Goal: Task Accomplishment & Management: Manage account settings

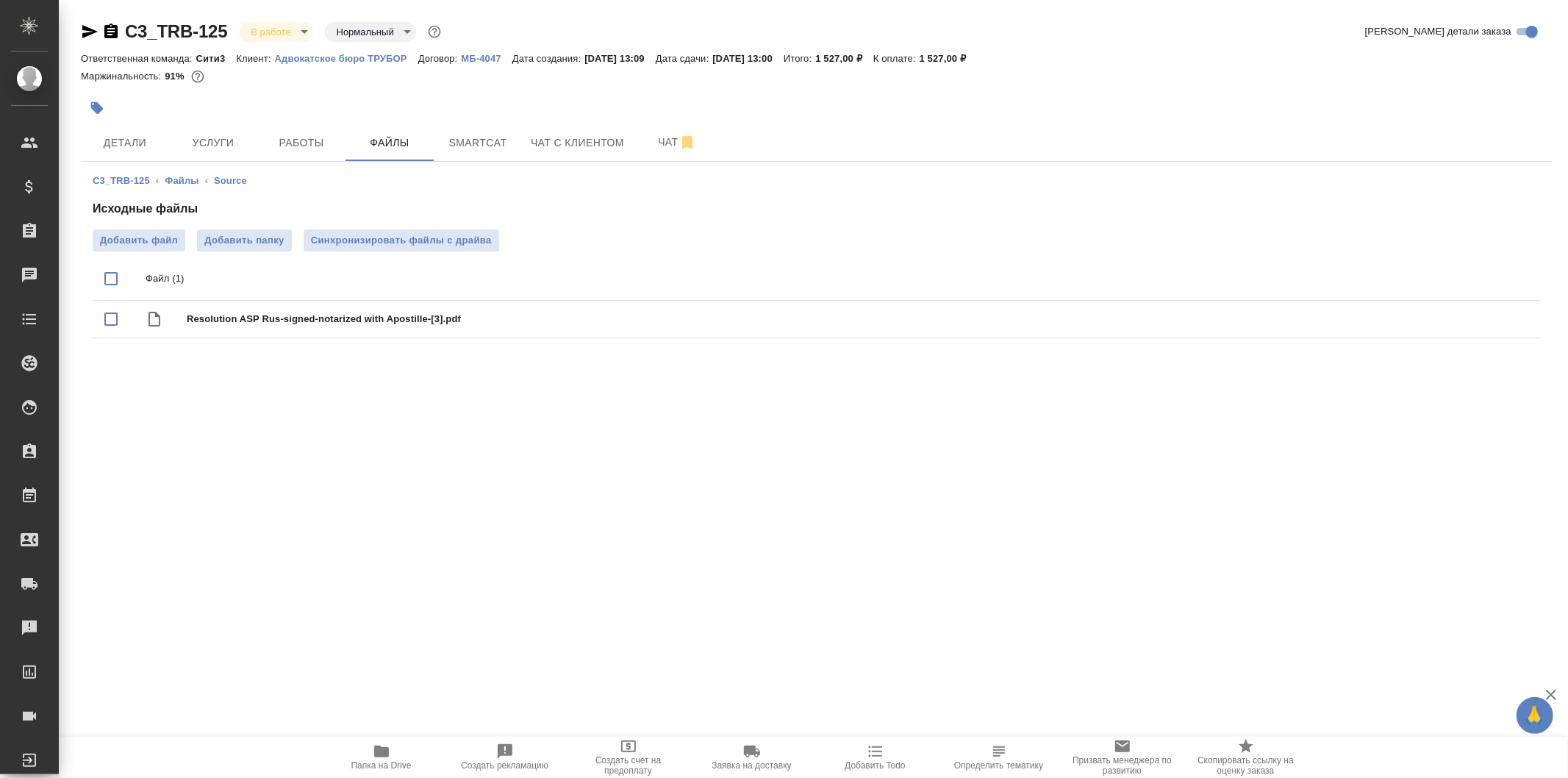
click at [92, 30] on icon "button" at bounding box center [90, 31] width 16 height 13
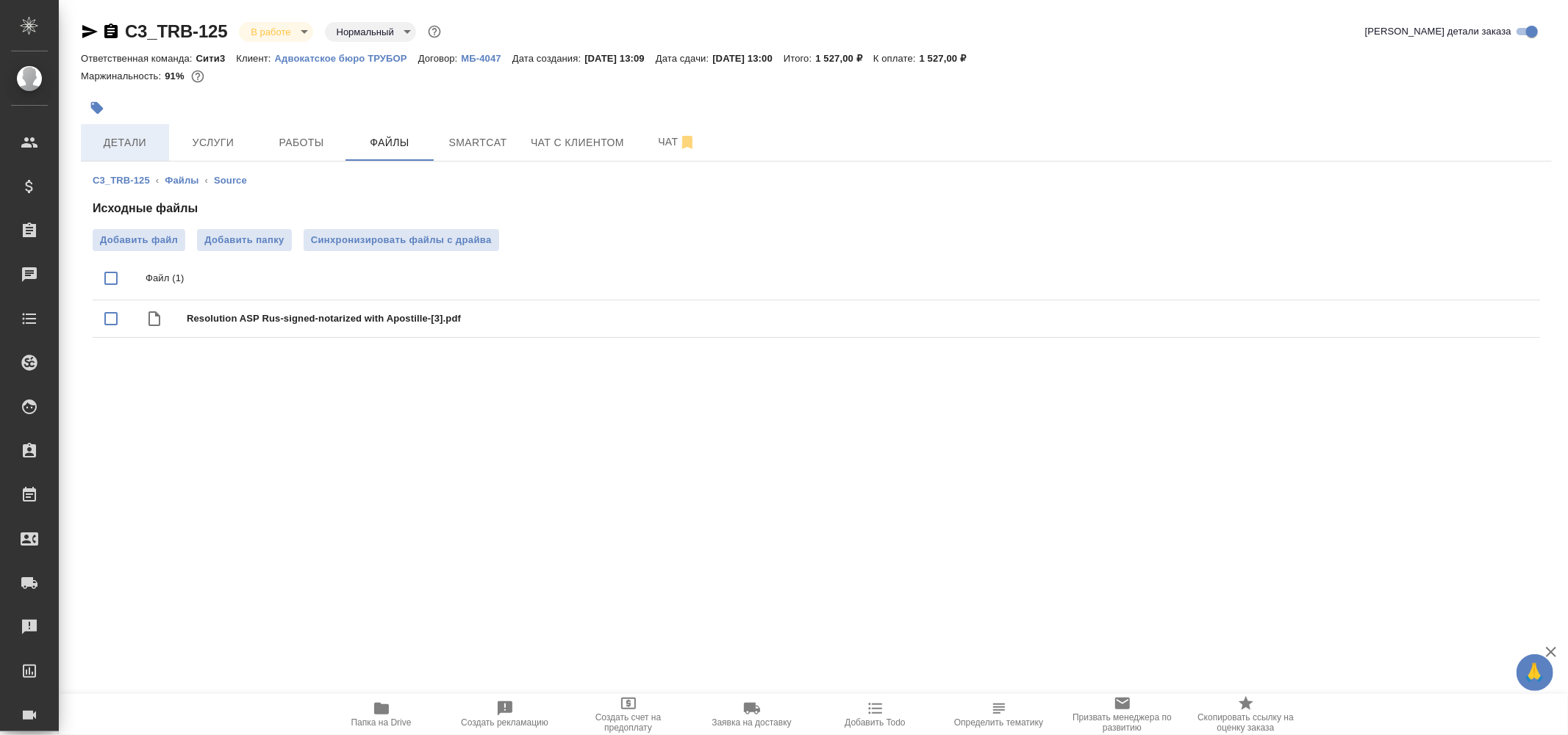
click at [158, 136] on span "Детали" at bounding box center [125, 143] width 70 height 19
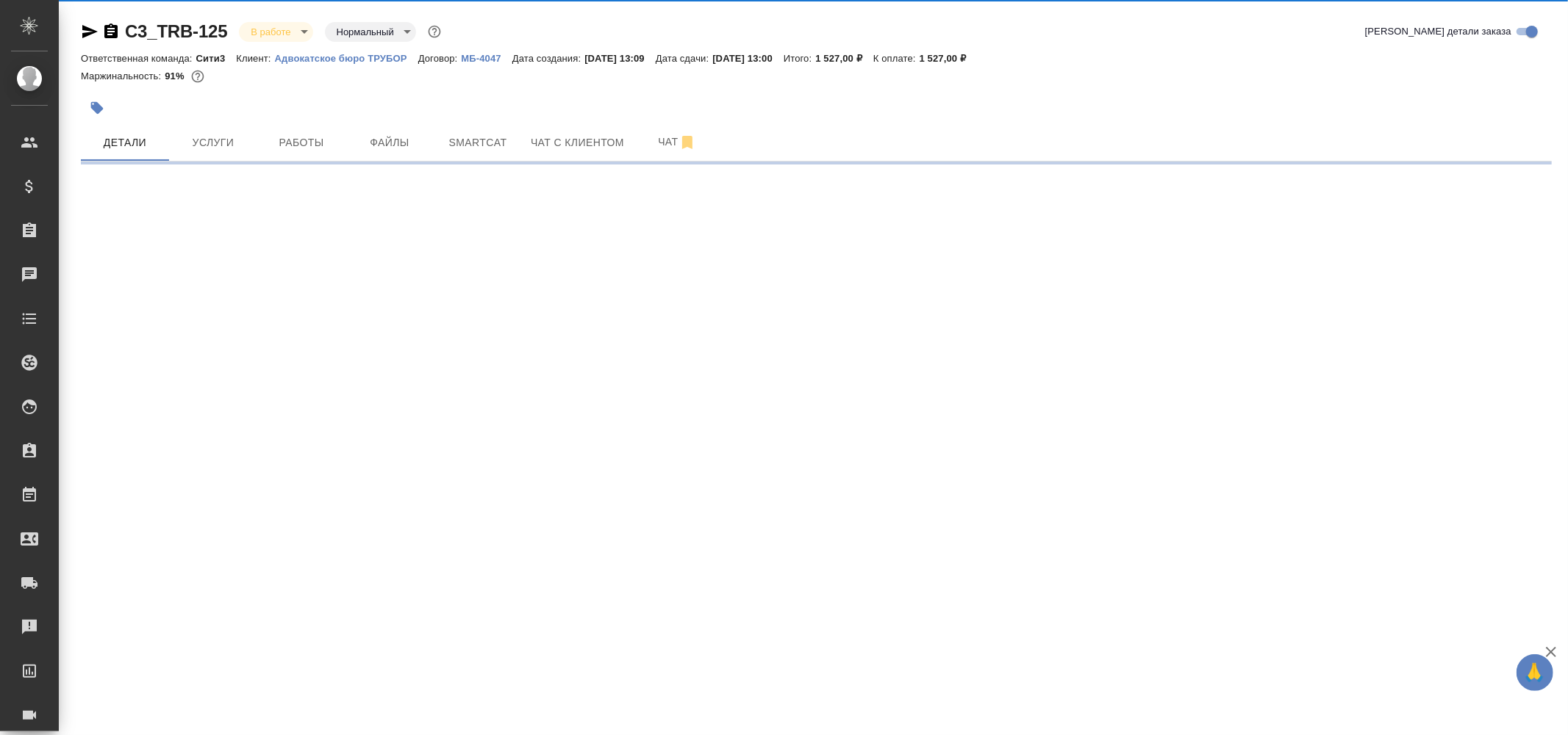
select select "RU"
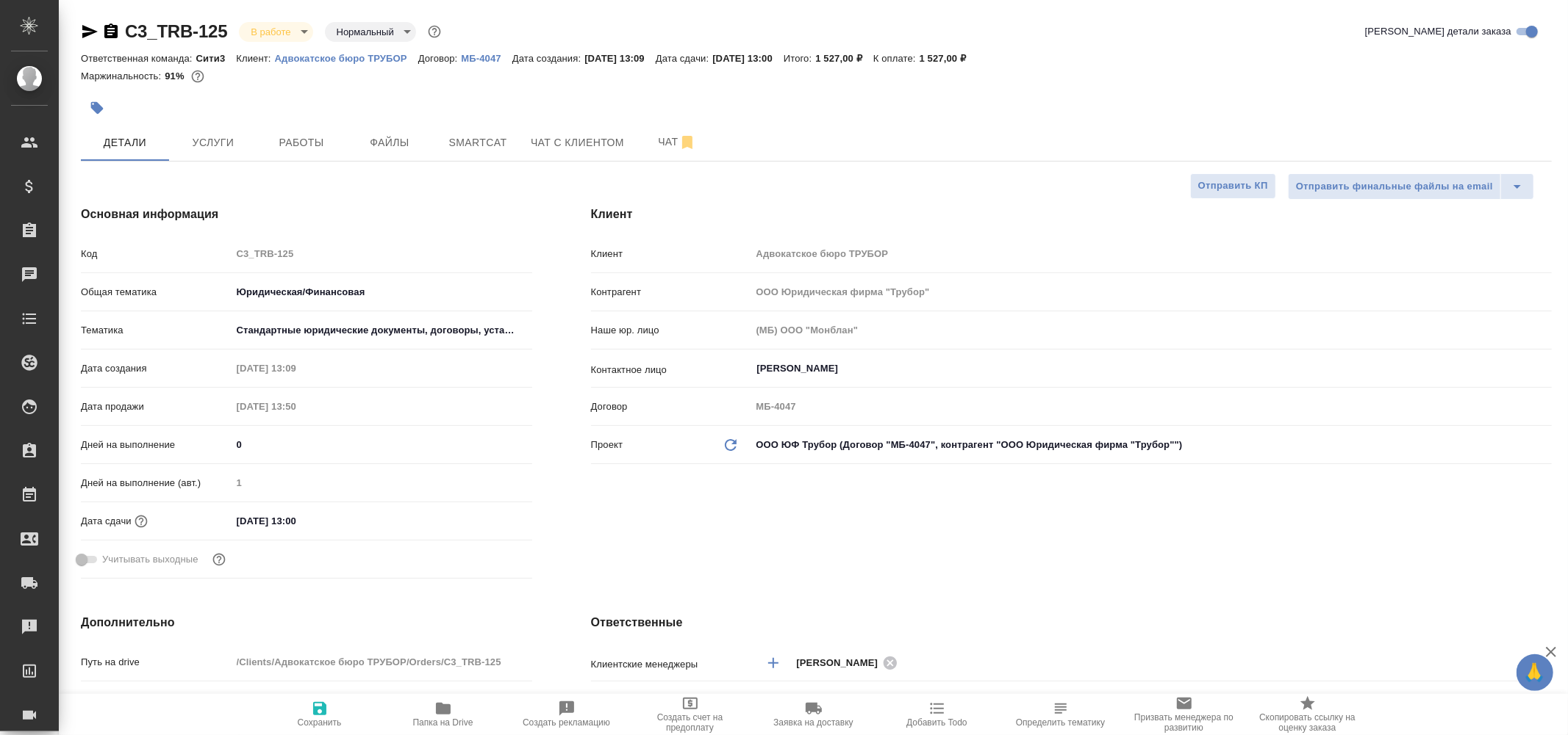
type textarea "x"
type input "[PERSON_NAME]"
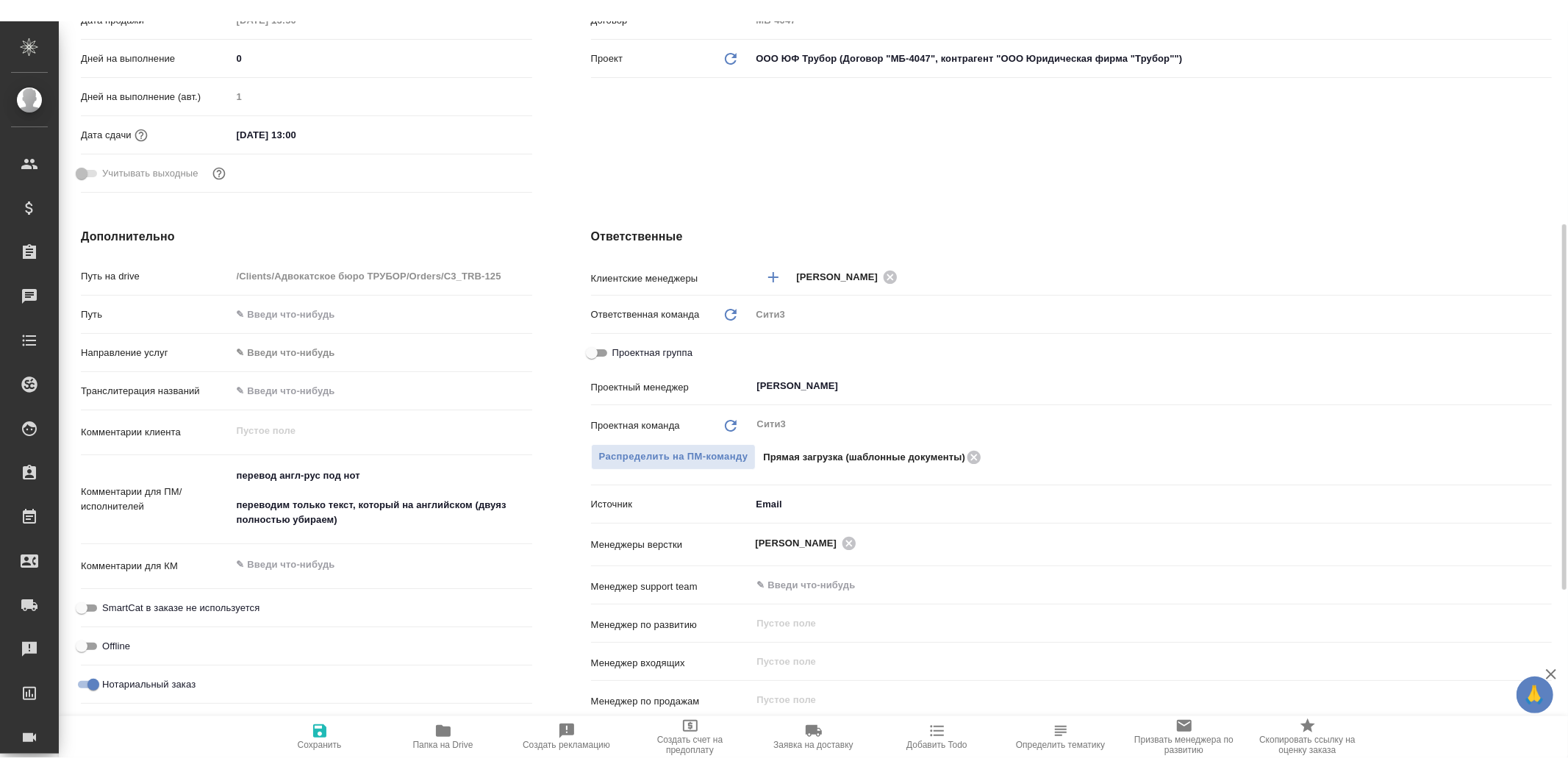
scroll to position [163, 0]
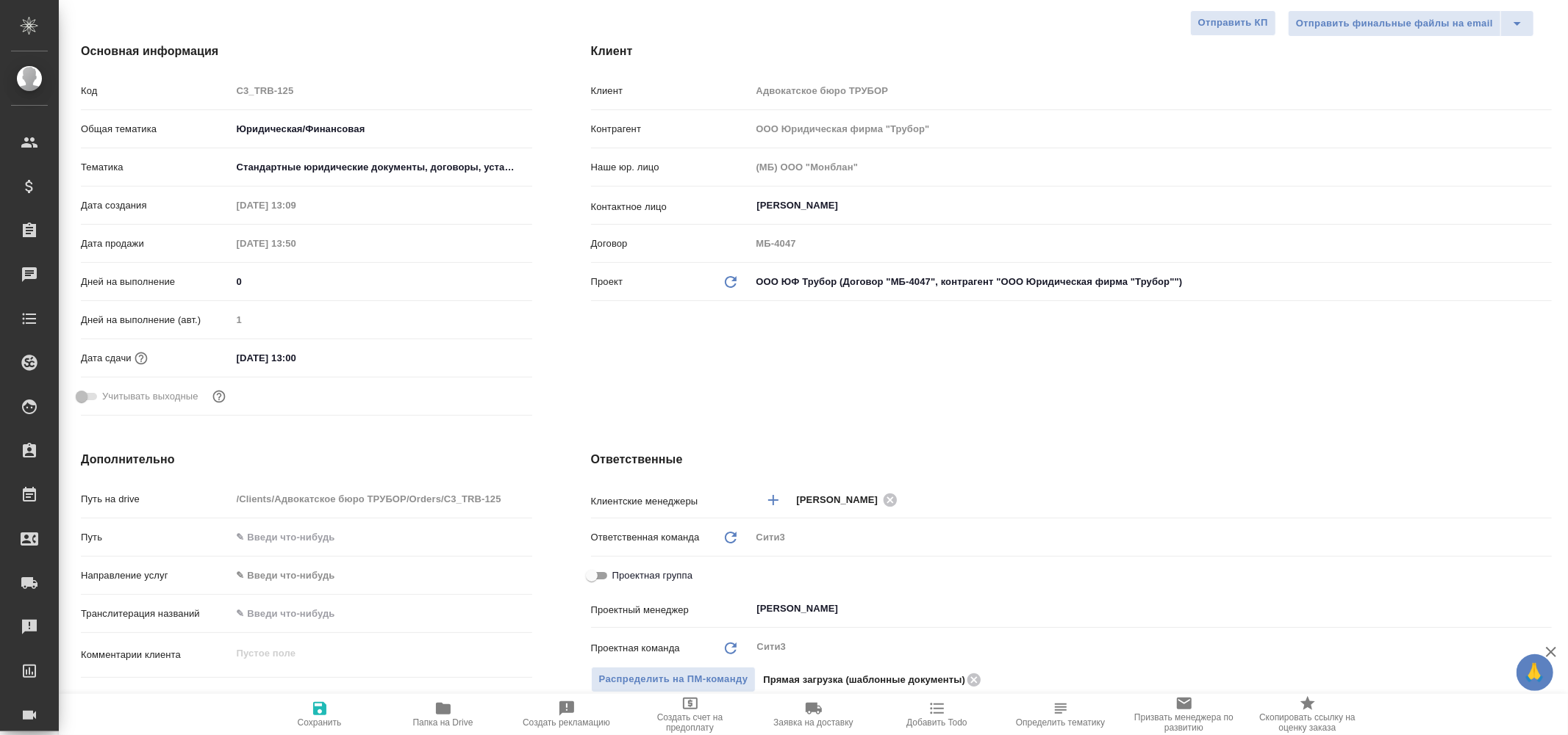
type textarea "x"
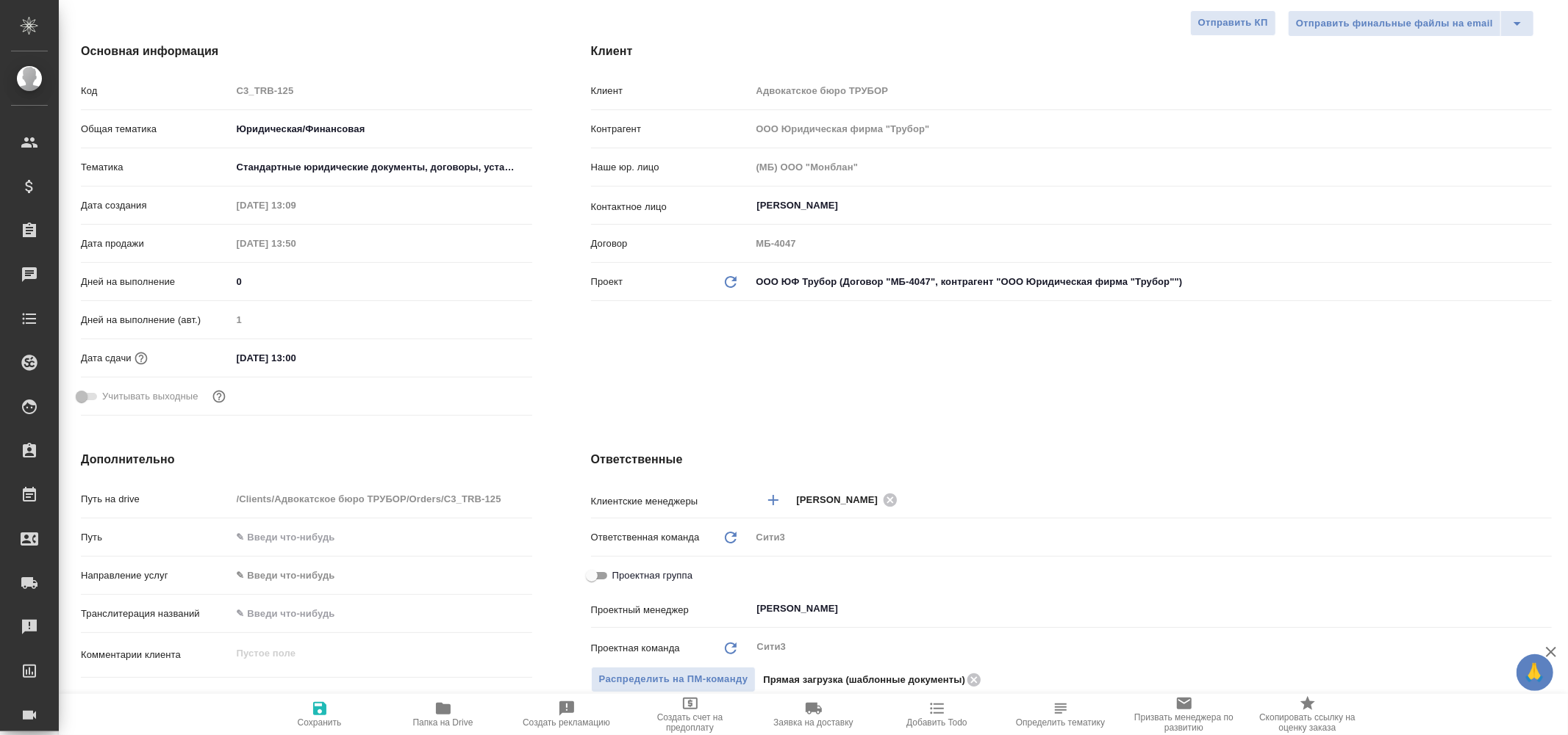
type textarea "x"
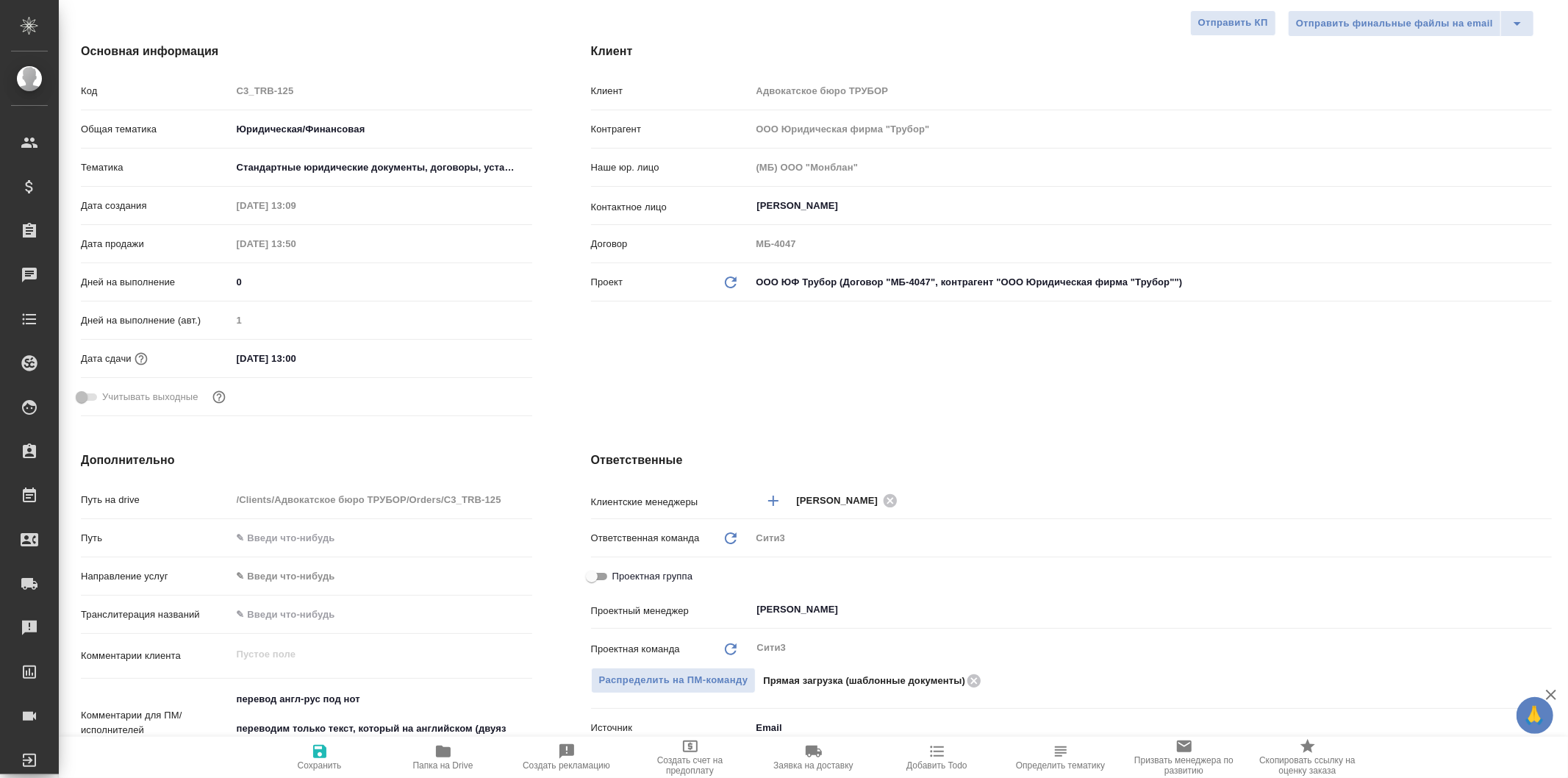
type textarea "x"
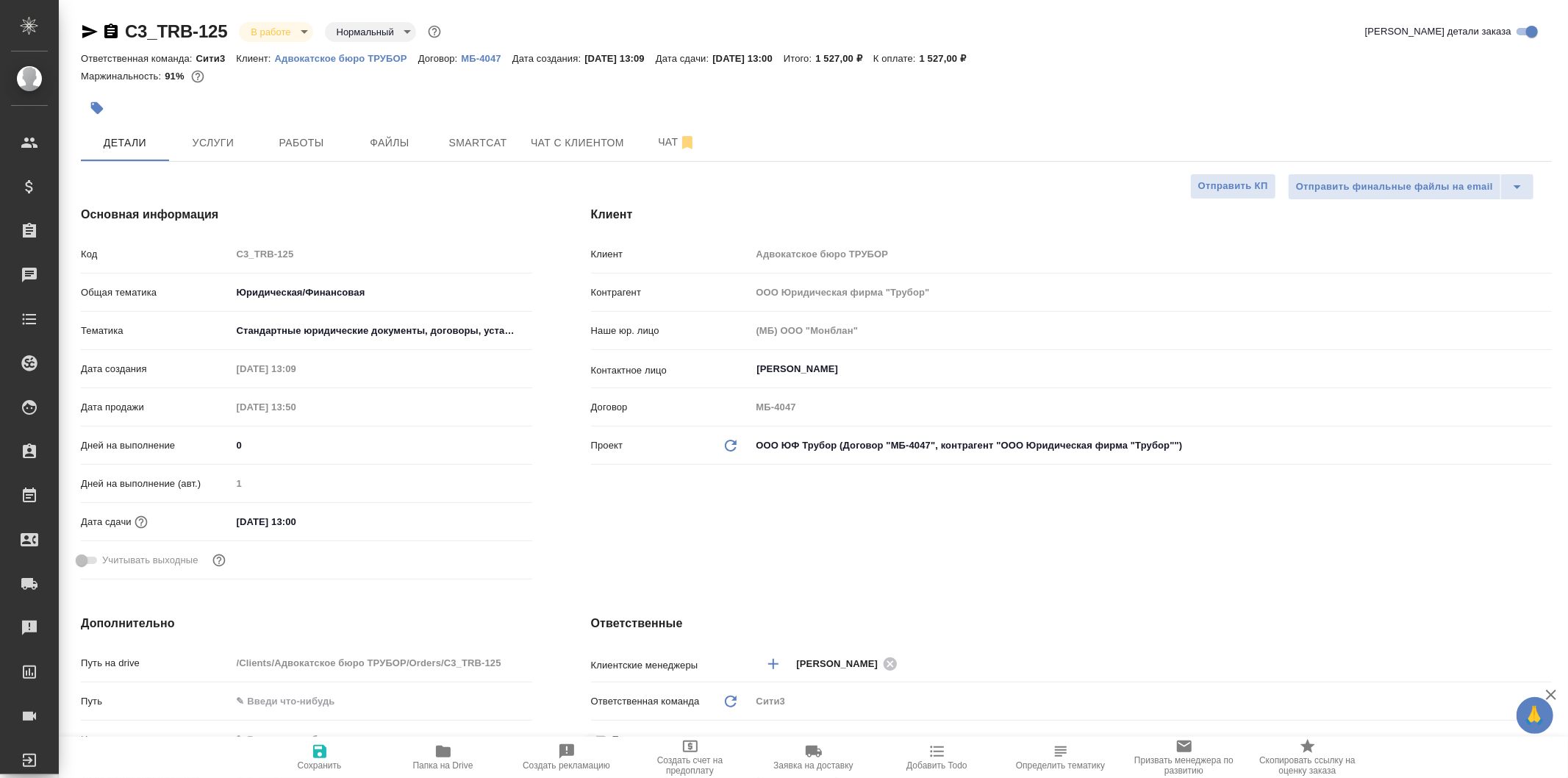
type textarea "x"
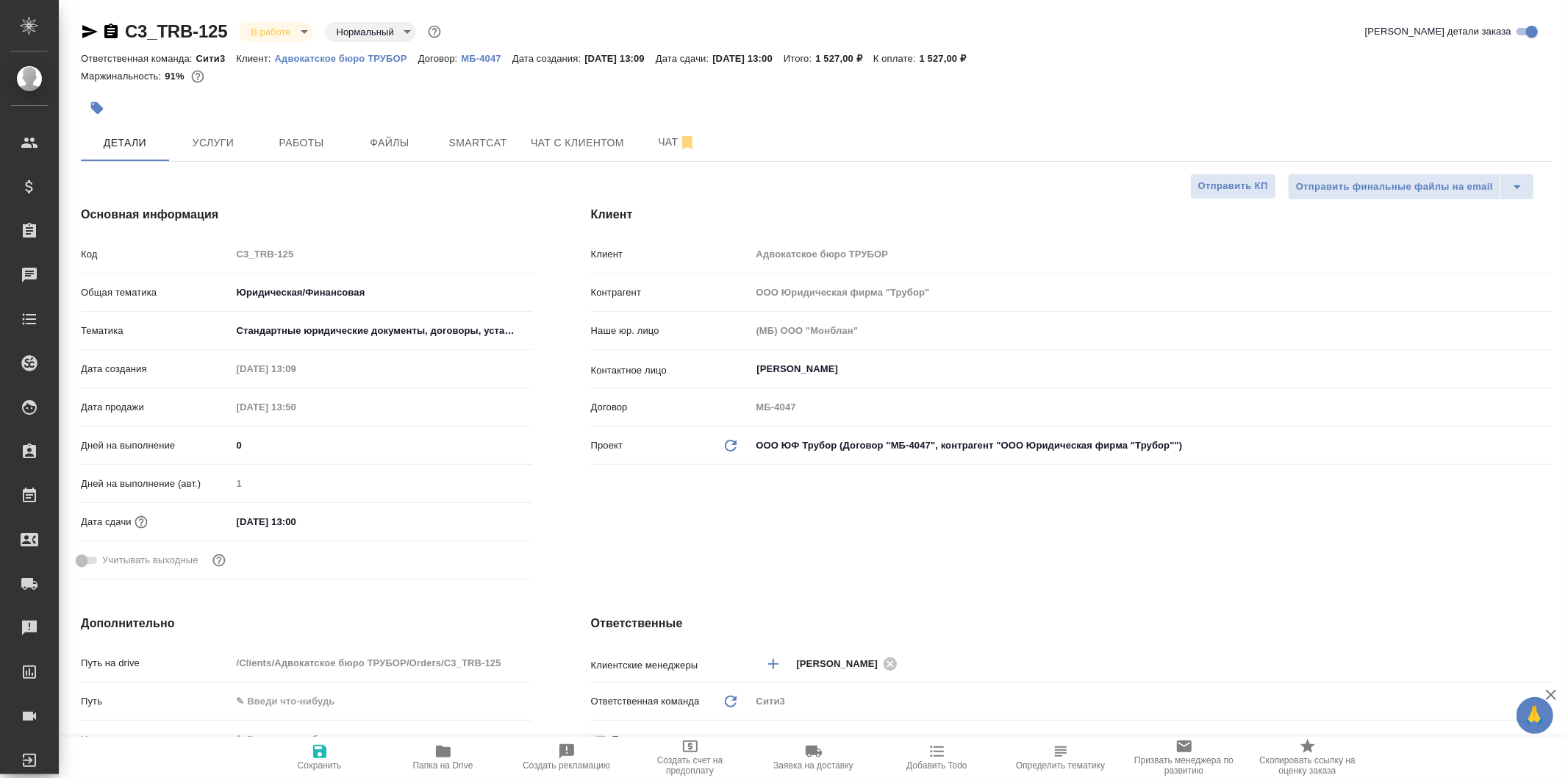
type textarea "x"
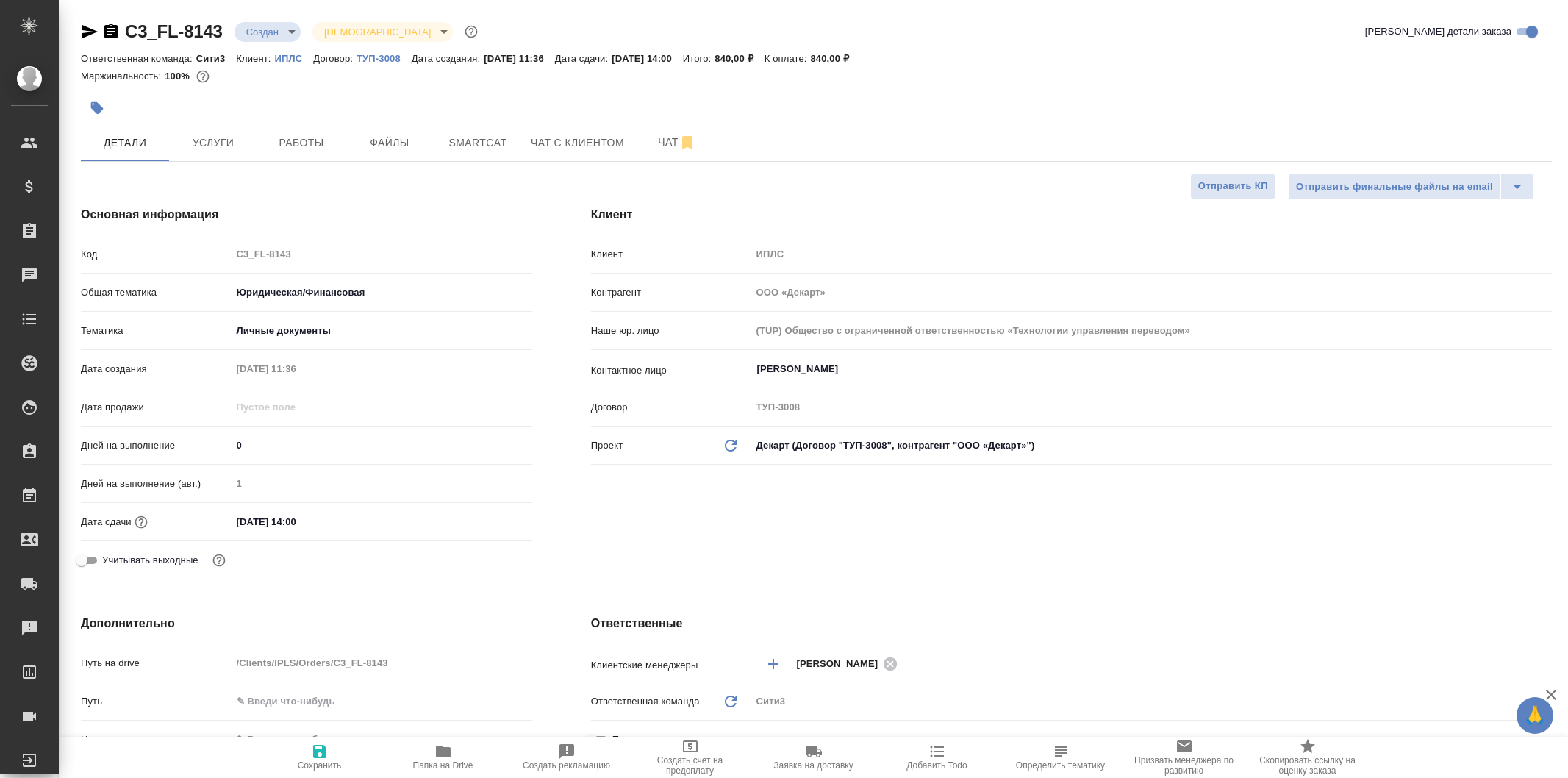
select select "RU"
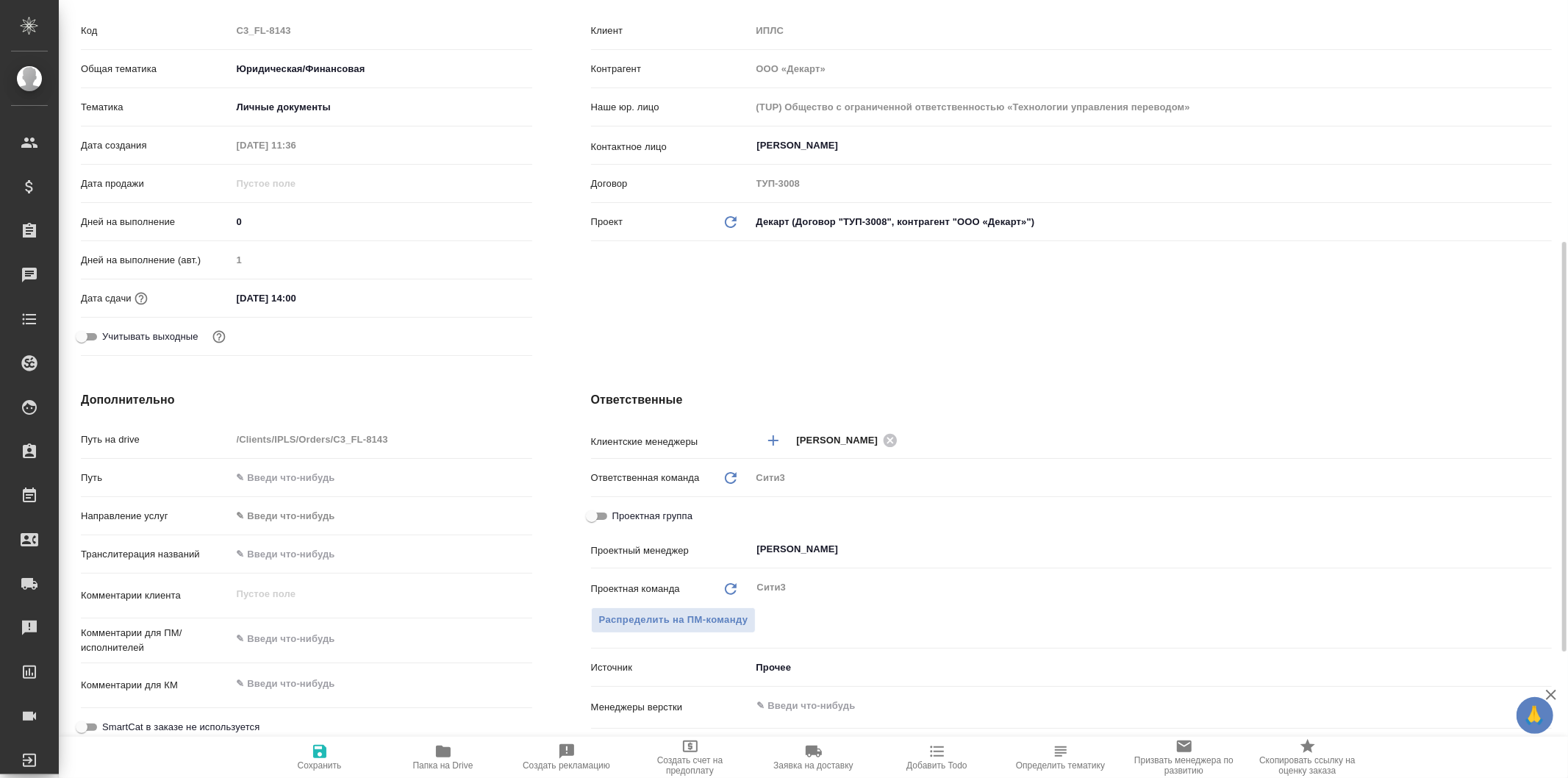
scroll to position [386, 0]
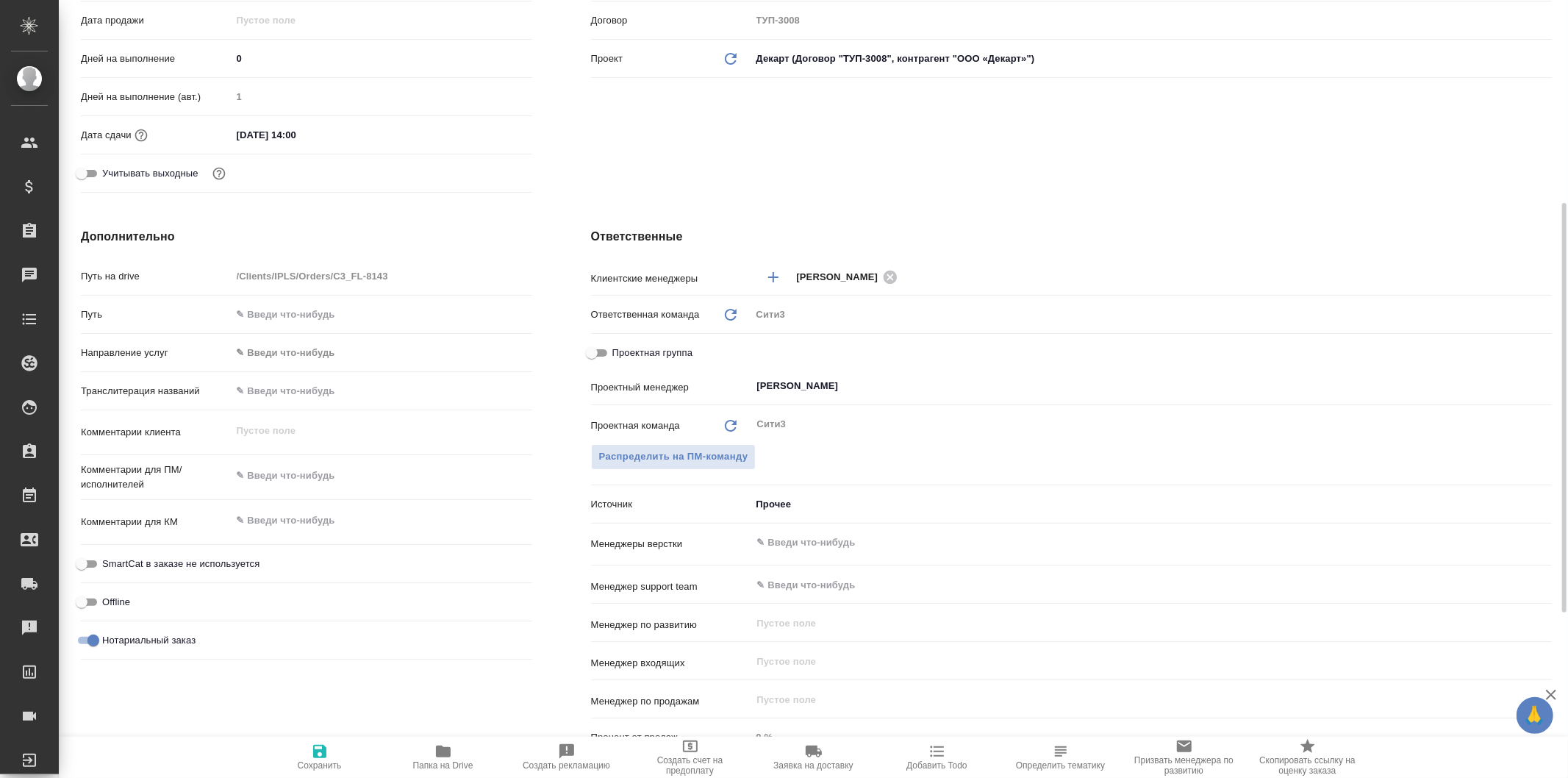
click at [824, 496] on body "🙏 .cls-1 fill:#fff; AWATERA Galisheva Mariya Клиенты Спецификации Заказы 0 Чаты…" at bounding box center [784, 389] width 1568 height 778
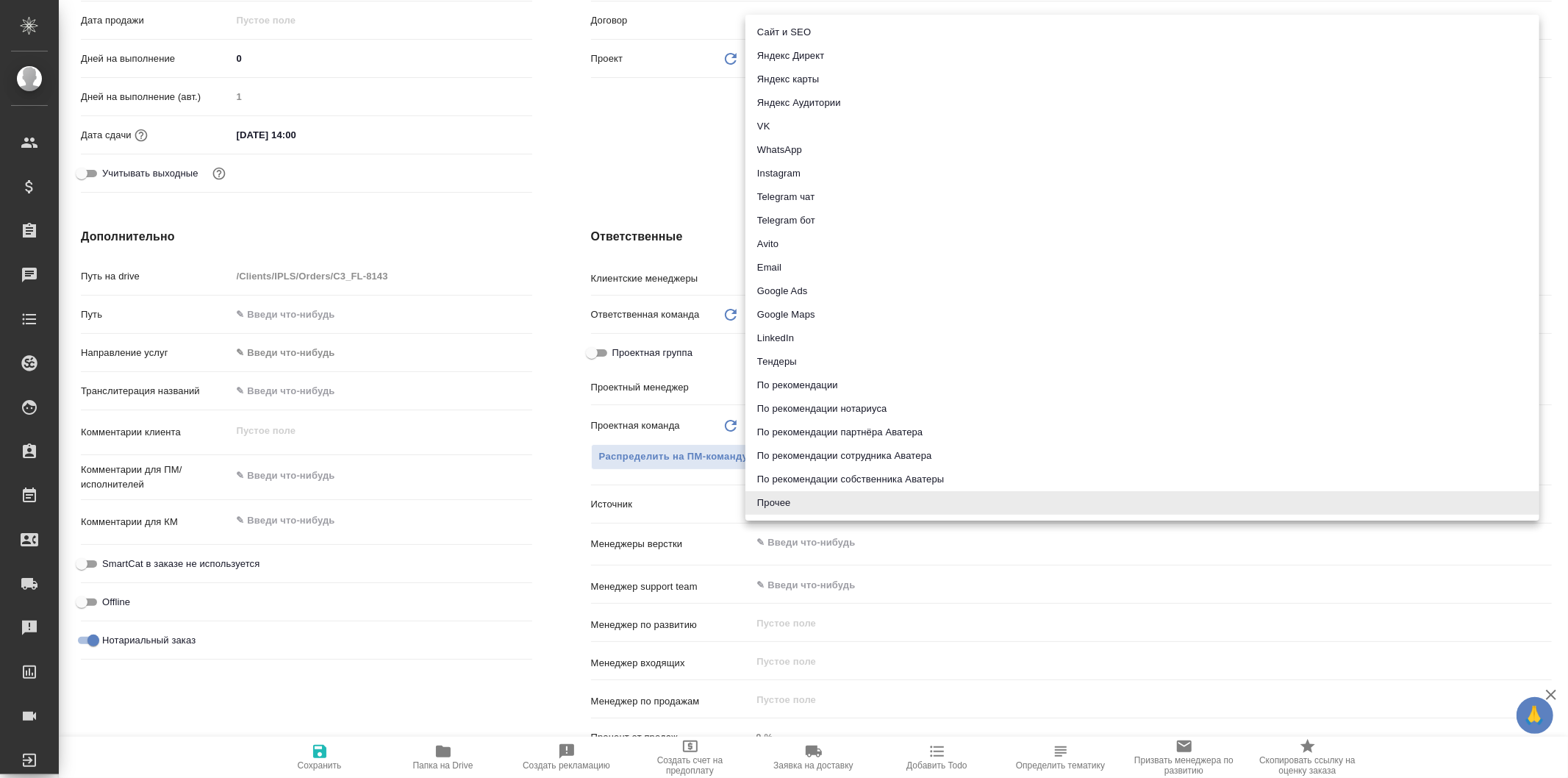
click at [855, 256] on li "Email" at bounding box center [1142, 267] width 794 height 23
type input "emailAds"
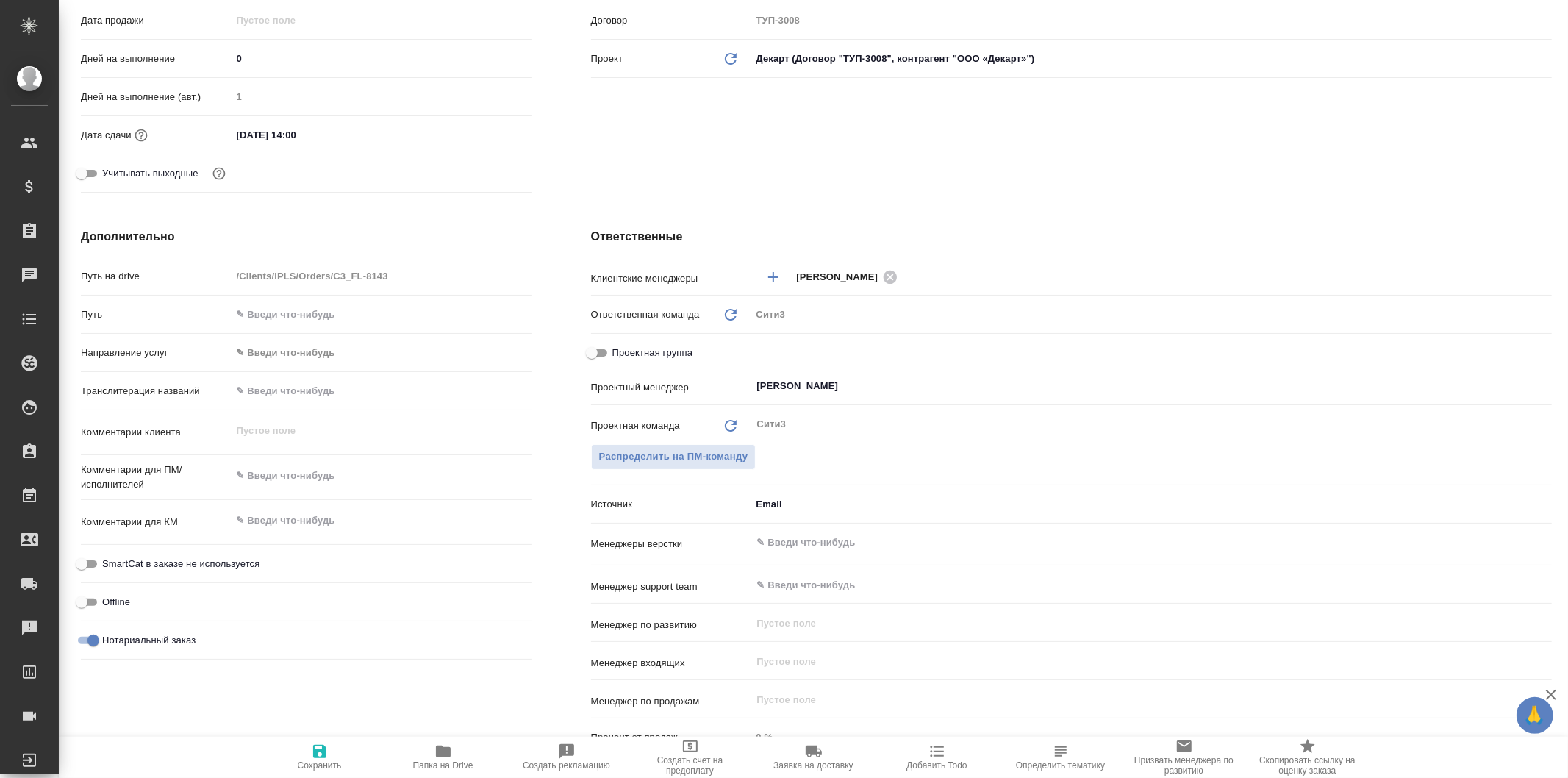
click at [315, 753] on icon "button" at bounding box center [320, 751] width 13 height 13
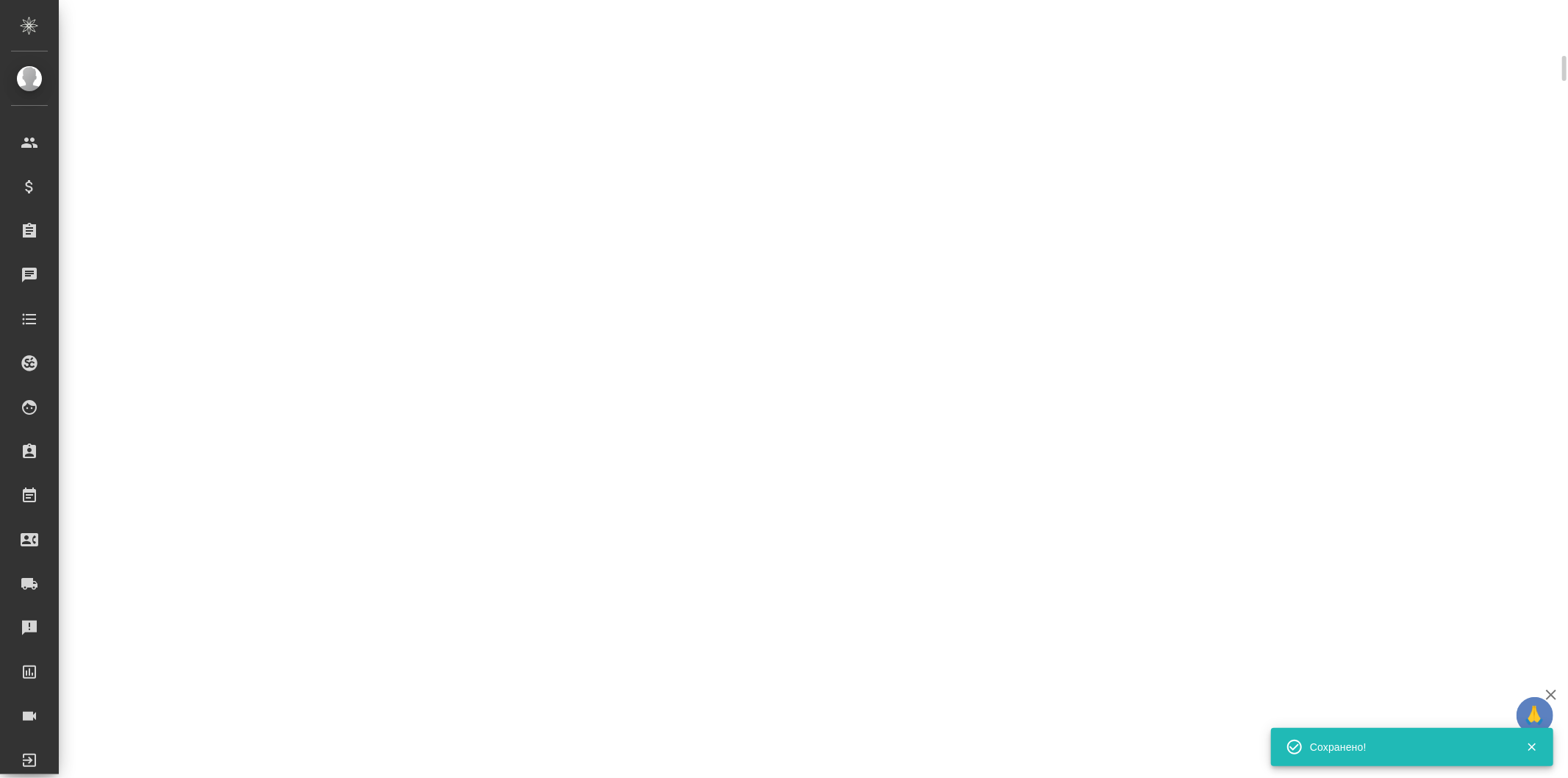
select select "RU"
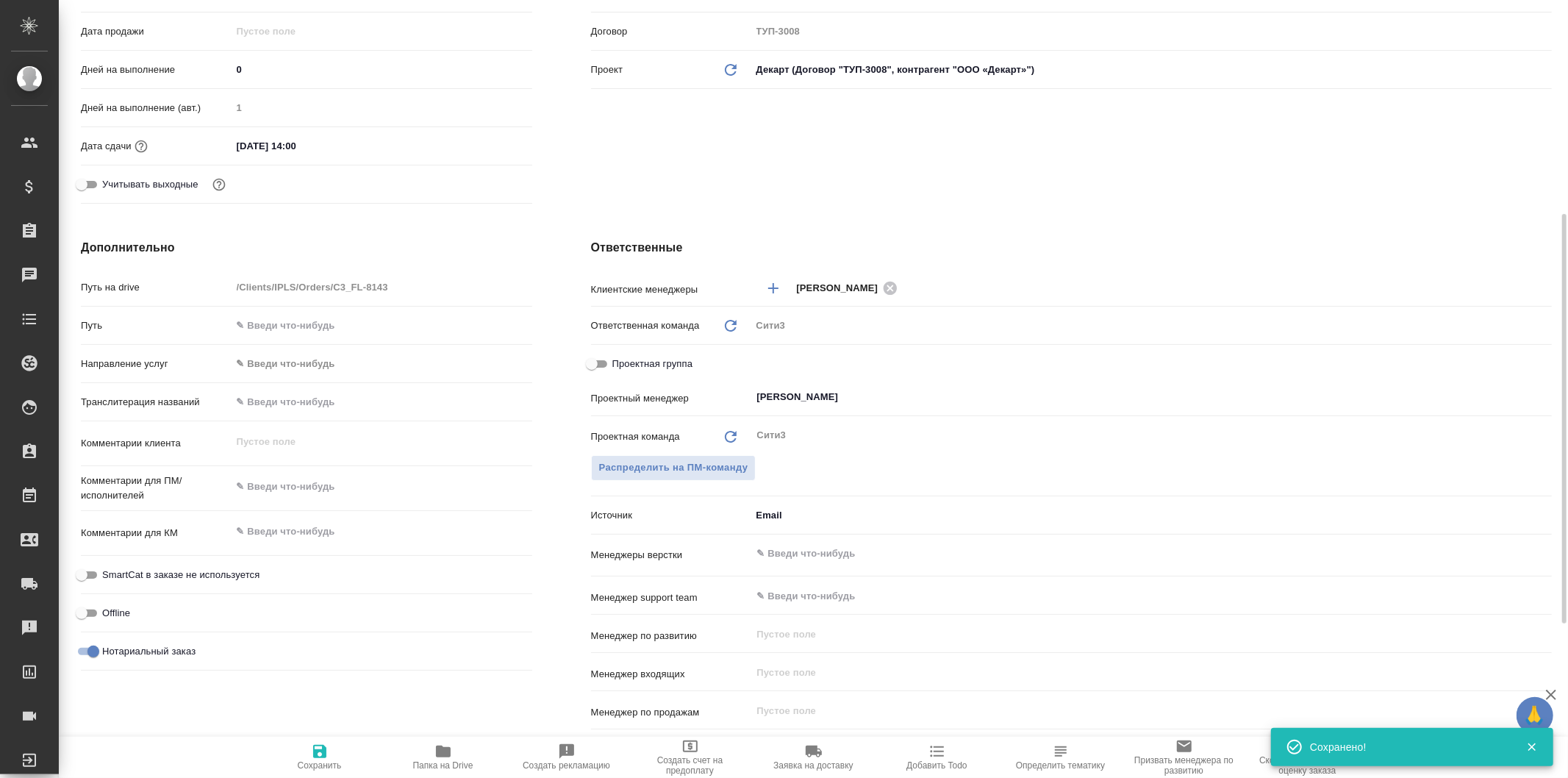
type textarea "x"
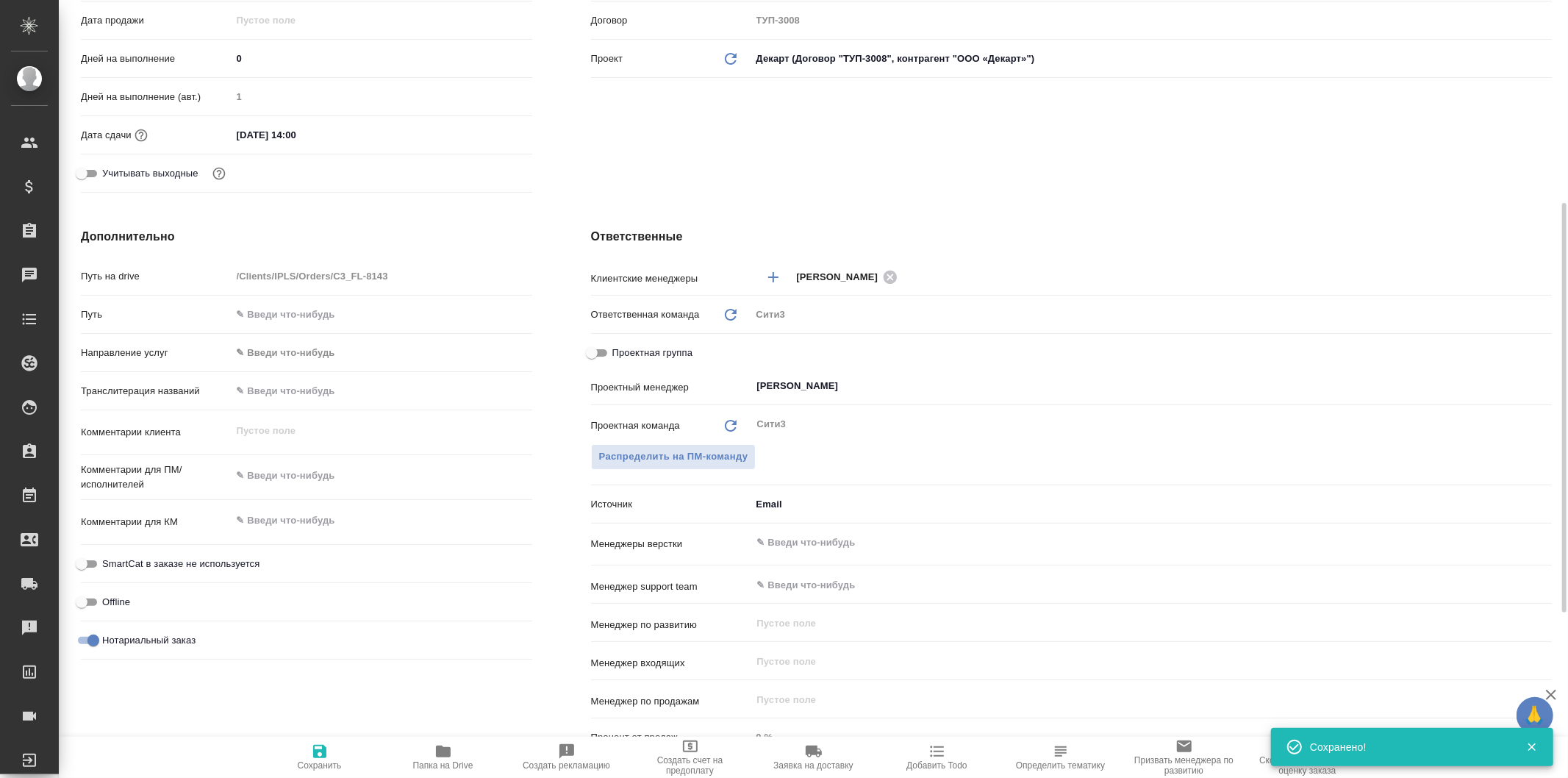
type textarea "x"
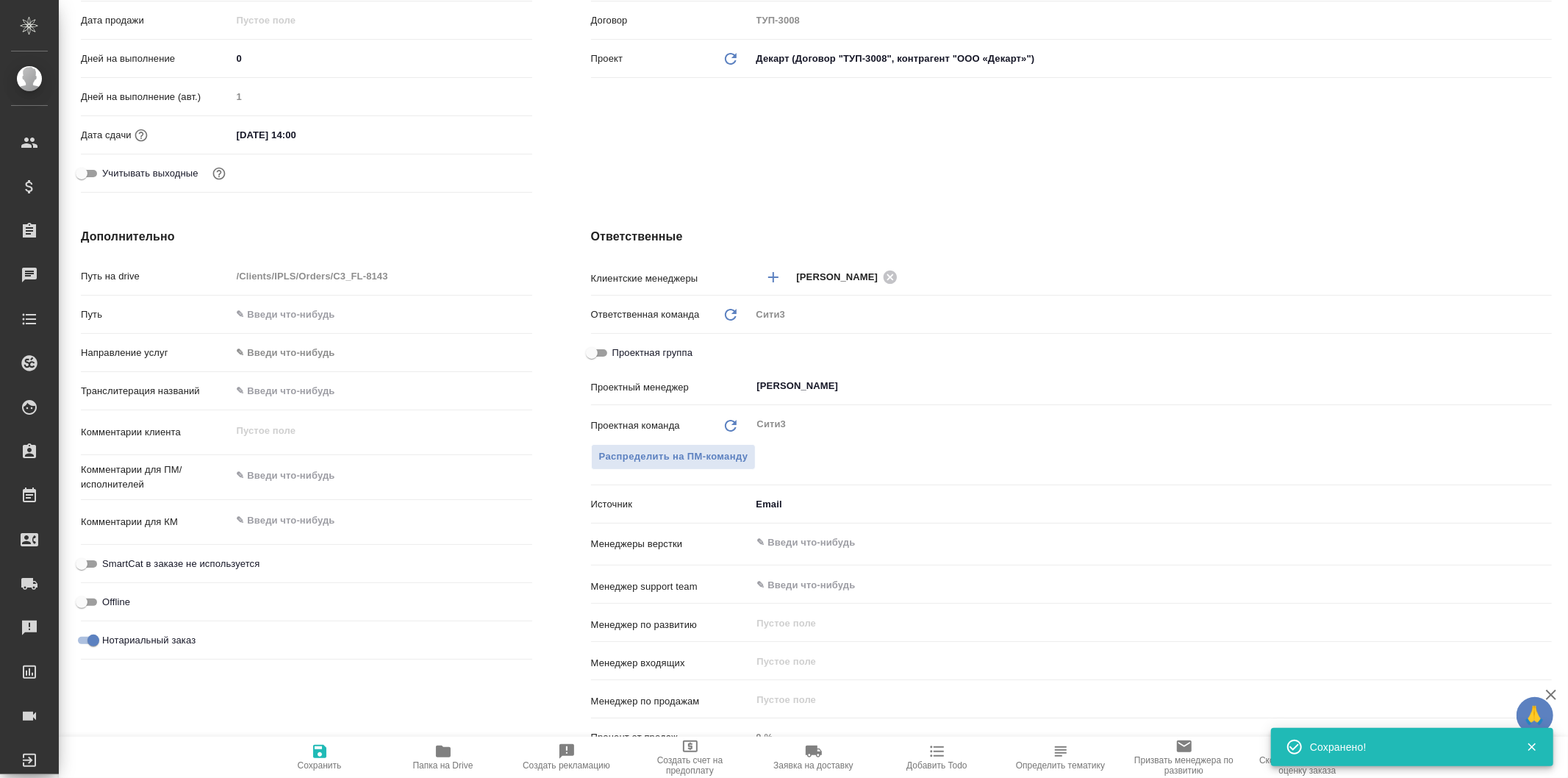
type textarea "x"
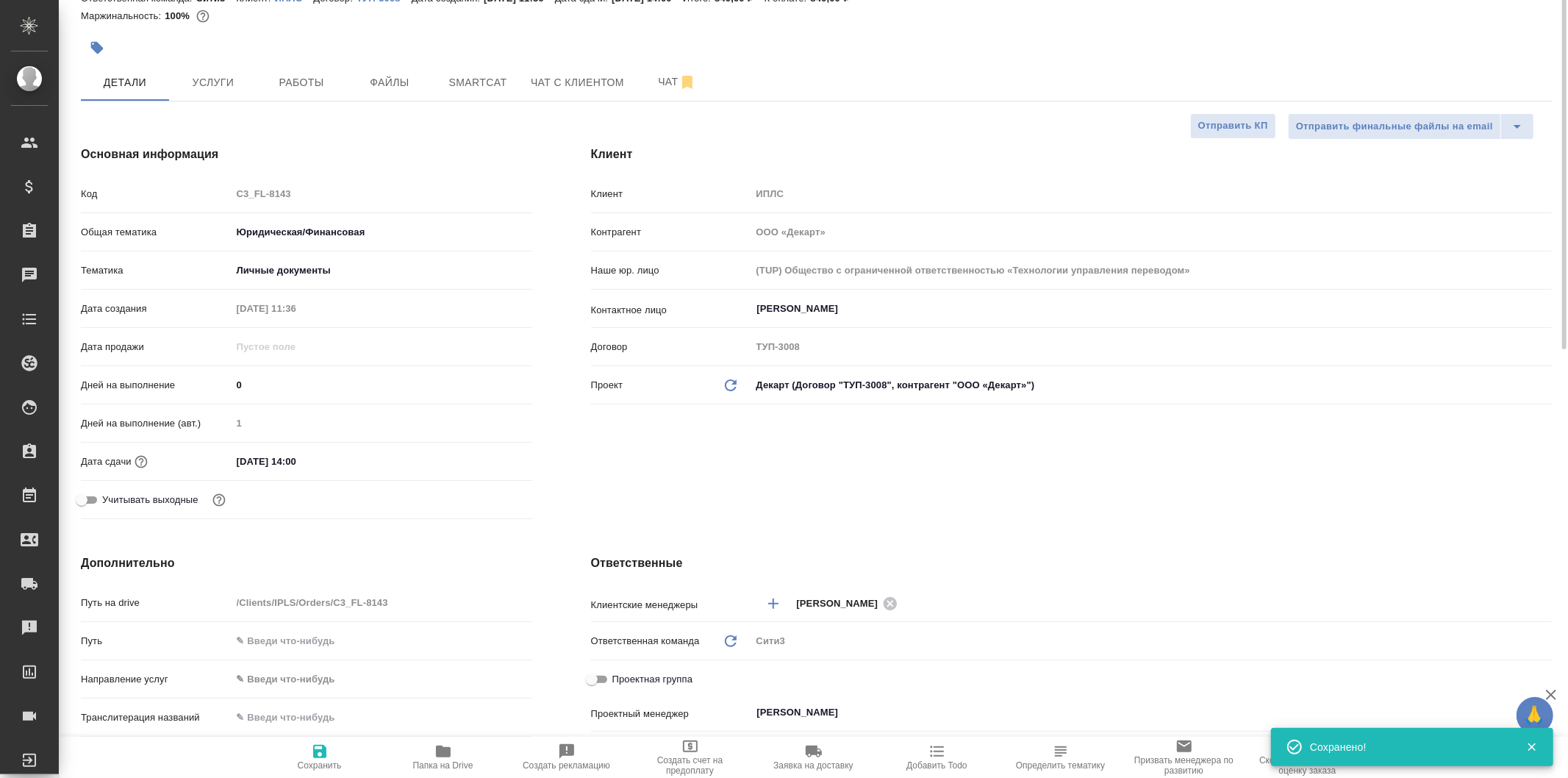
scroll to position [0, 0]
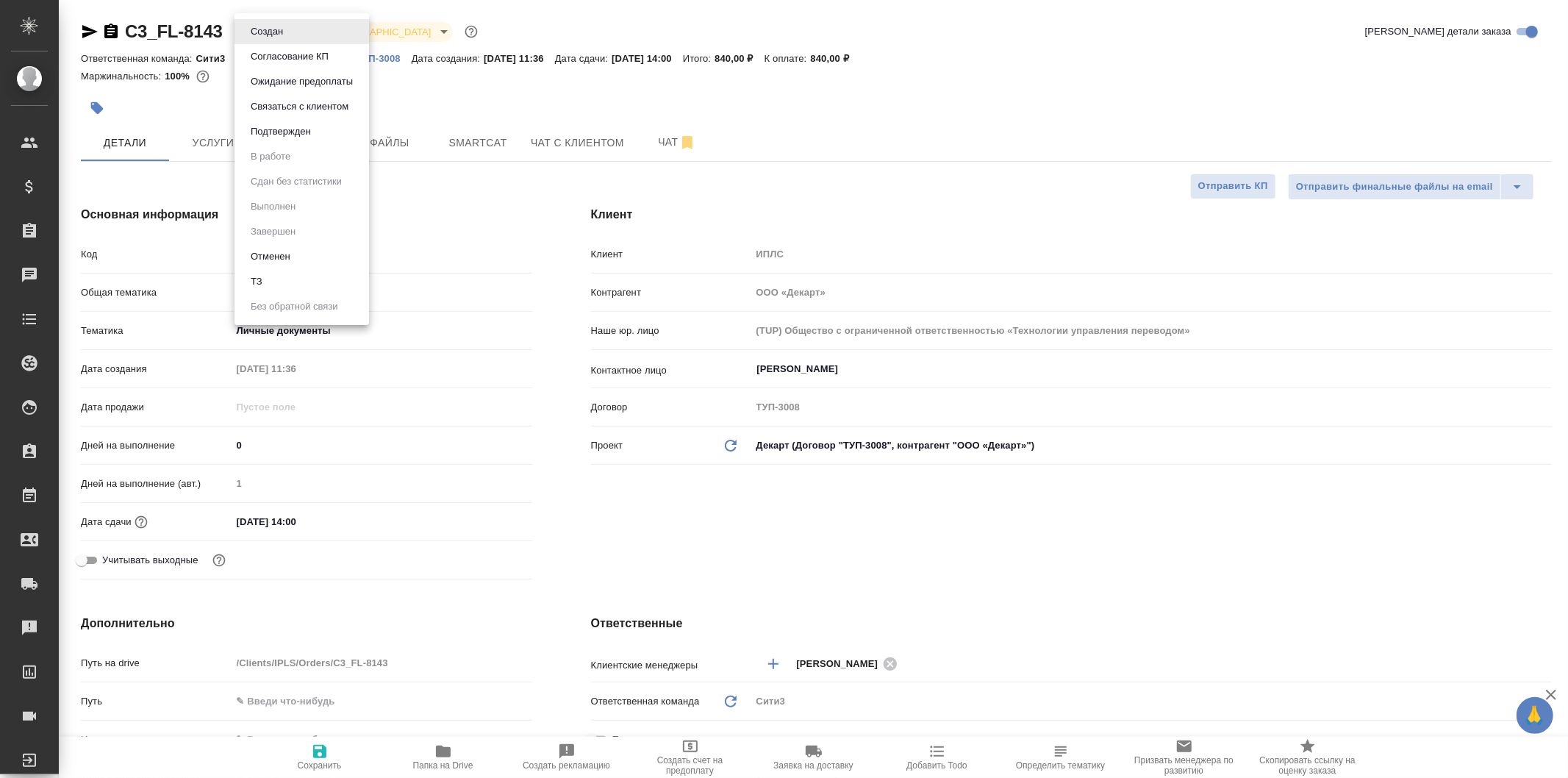
click at [282, 30] on body "🙏 .cls-1 fill:#fff; AWATERA Galisheva Mariya Клиенты Спецификации Заказы 0 Чаты…" at bounding box center [784, 389] width 1568 height 778
click at [434, 97] on div at bounding box center [784, 389] width 1568 height 778
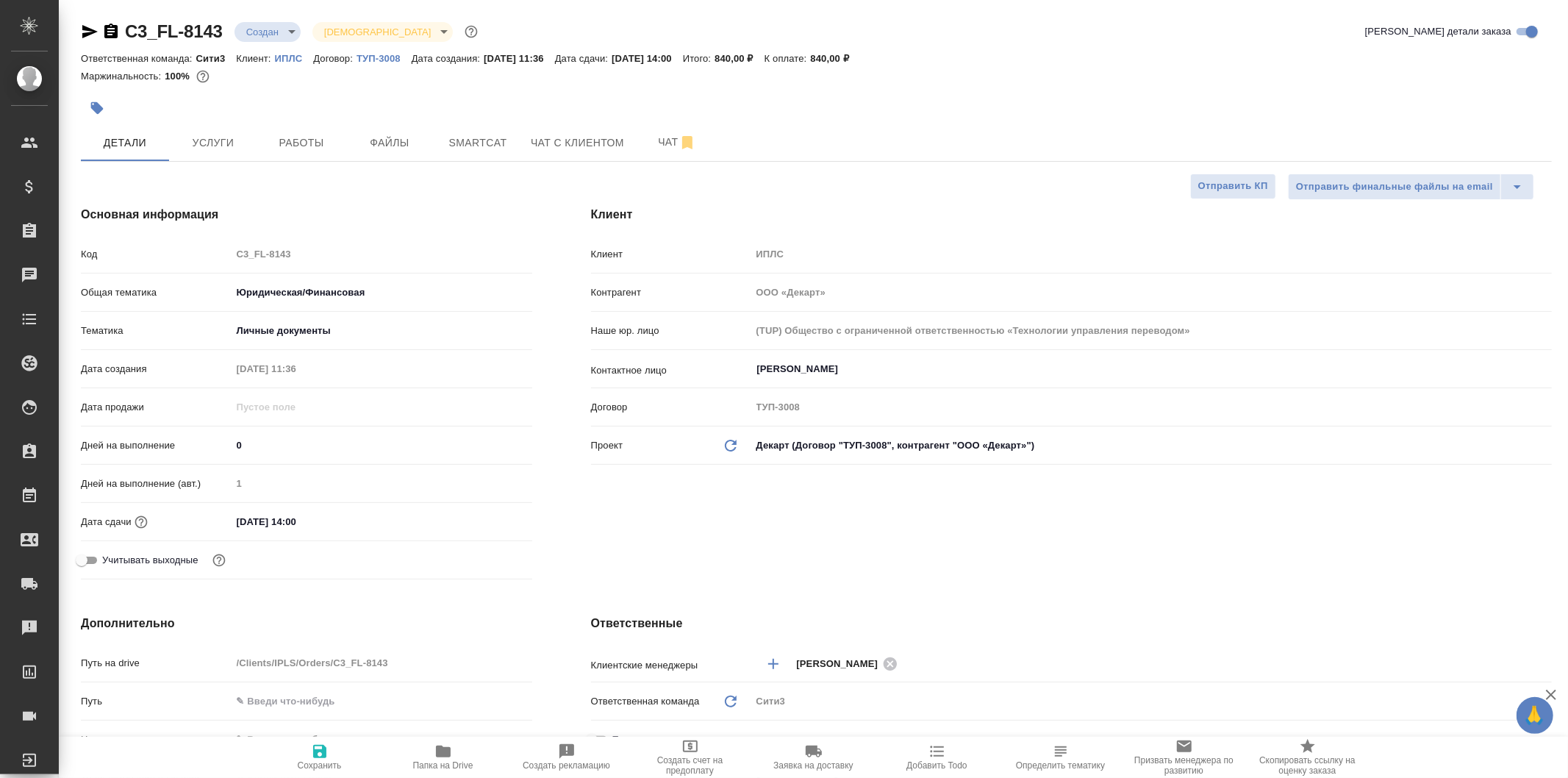
type textarea "x"
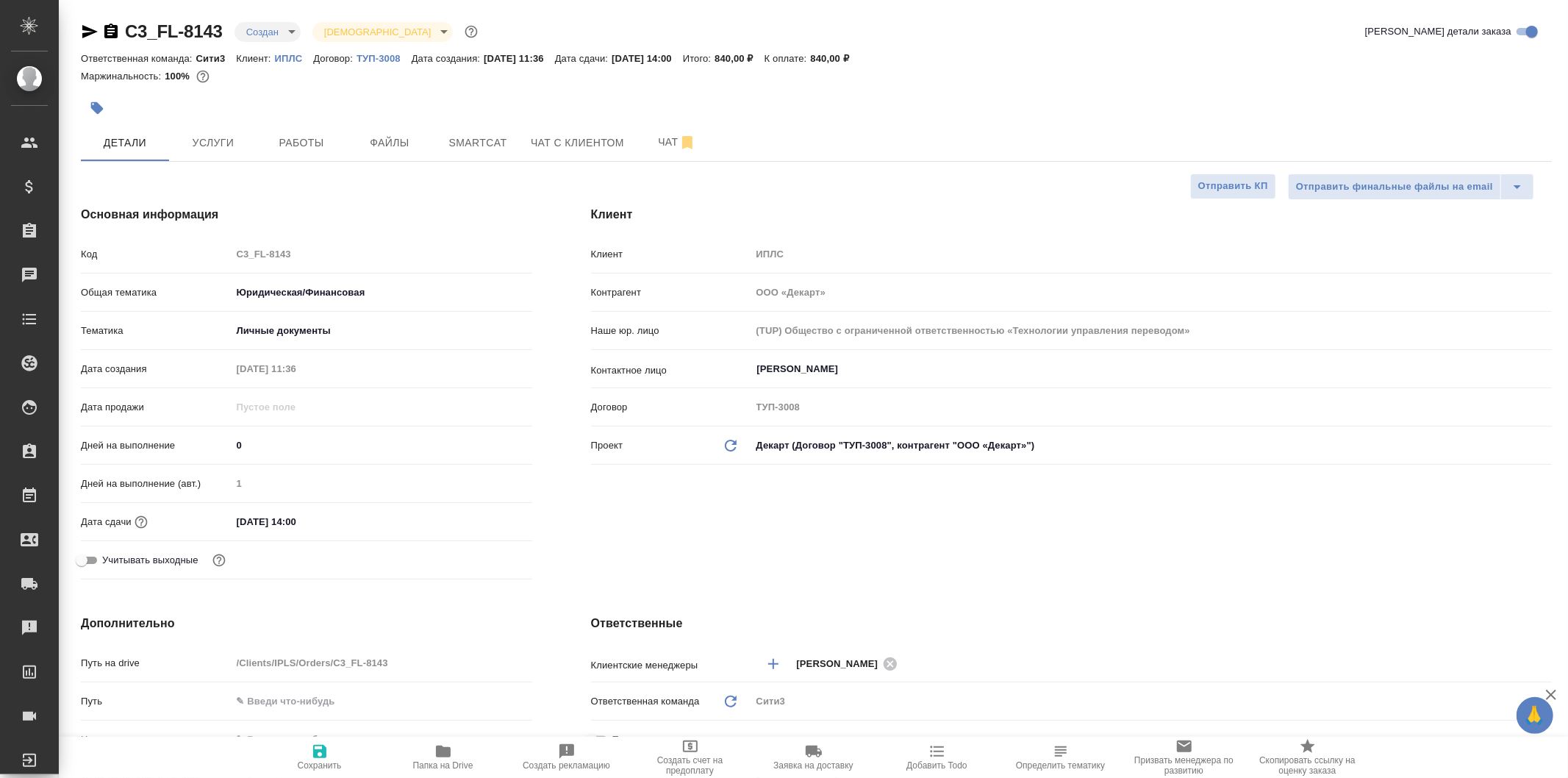
type textarea "x"
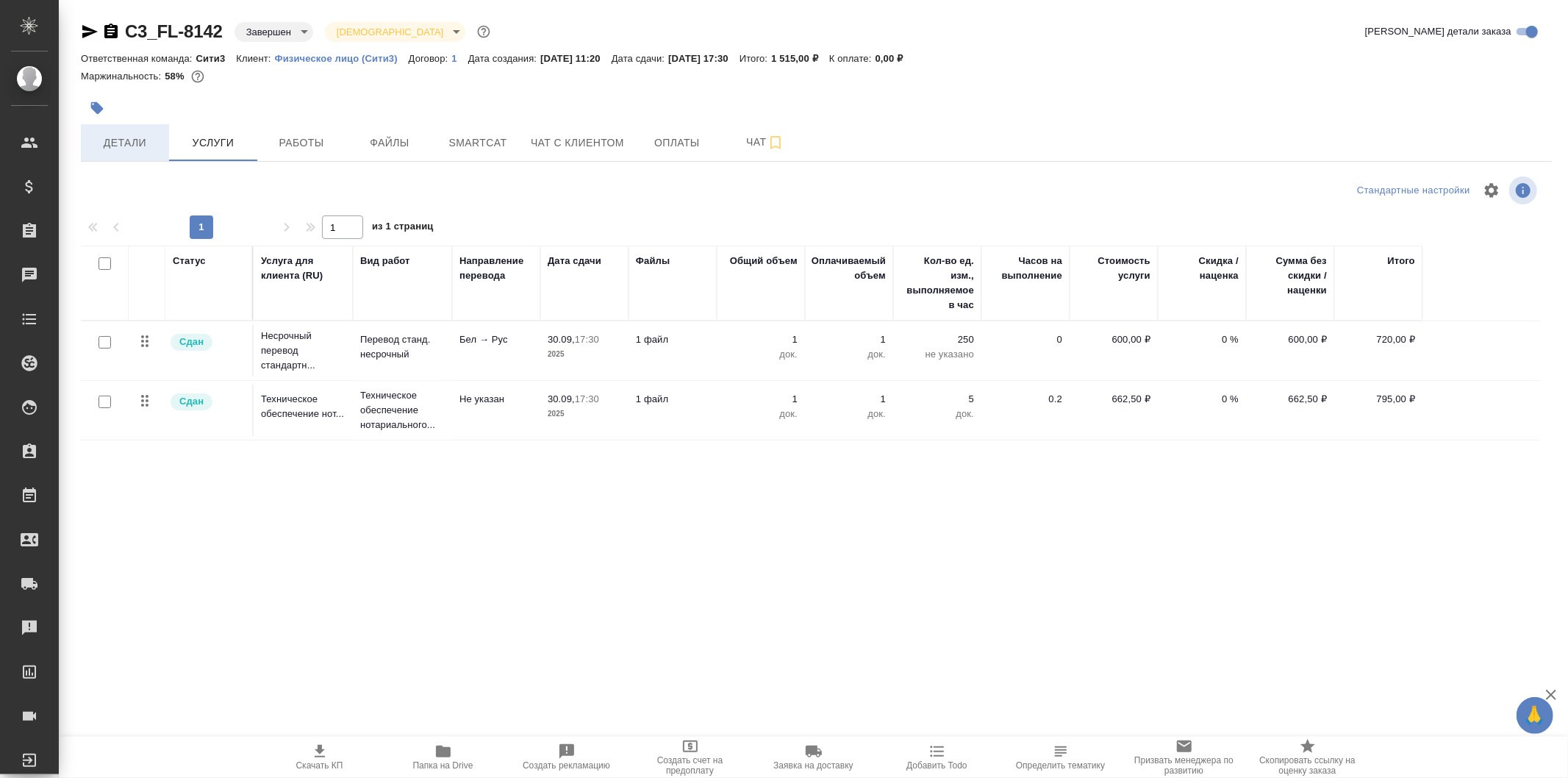
click at [145, 135] on span "Детали" at bounding box center [125, 143] width 70 height 19
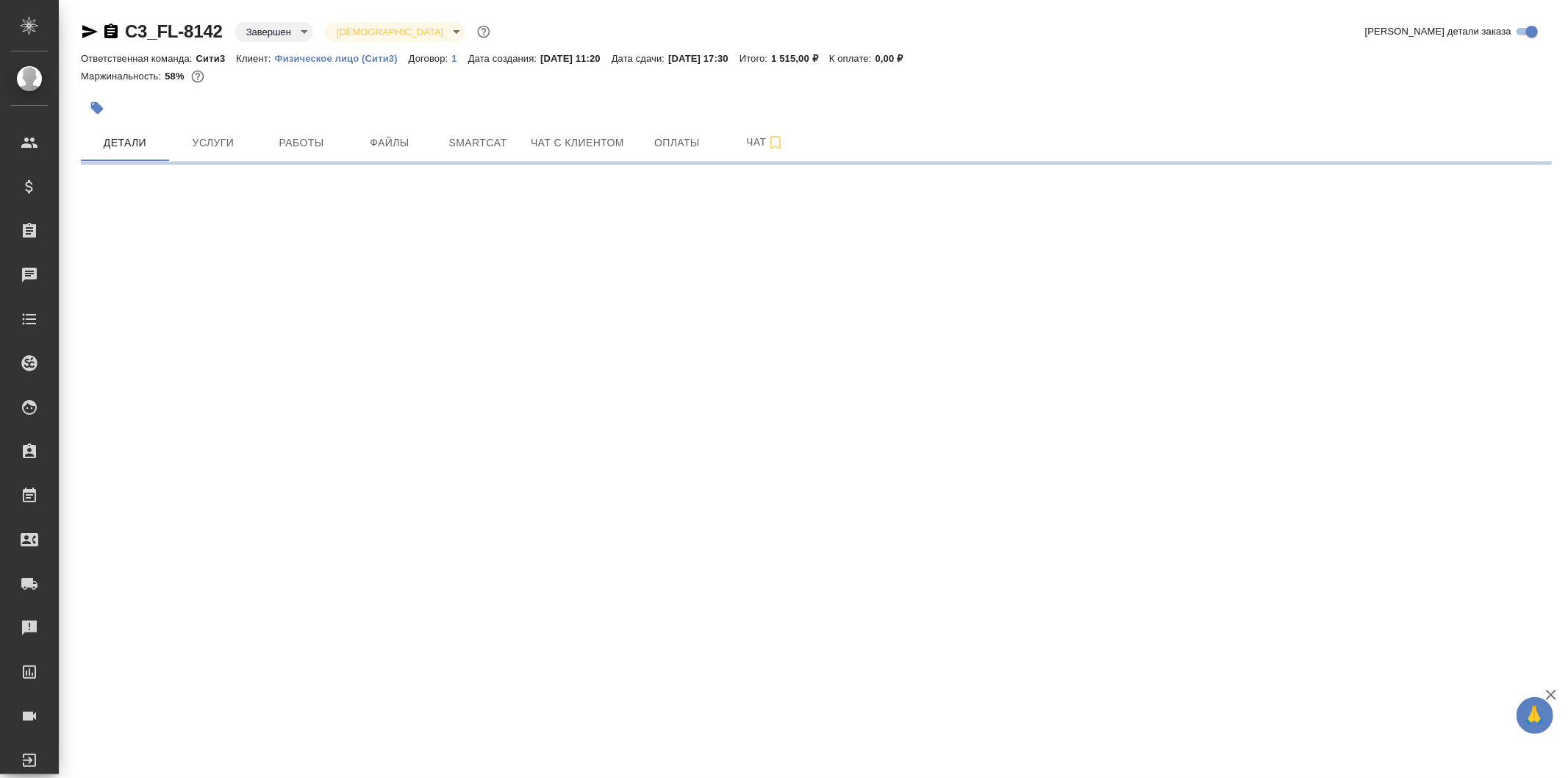
select select "RU"
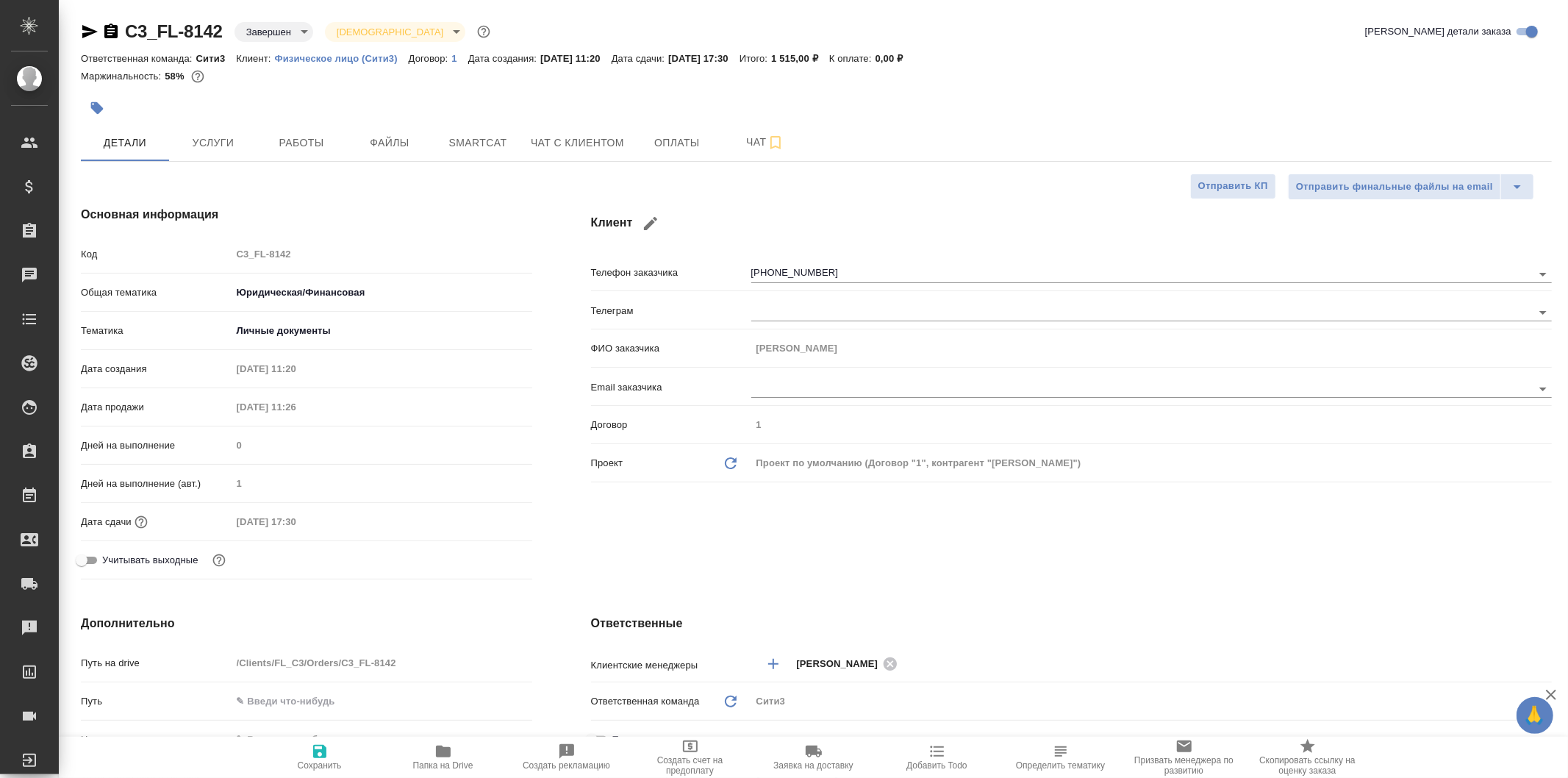
type textarea "x"
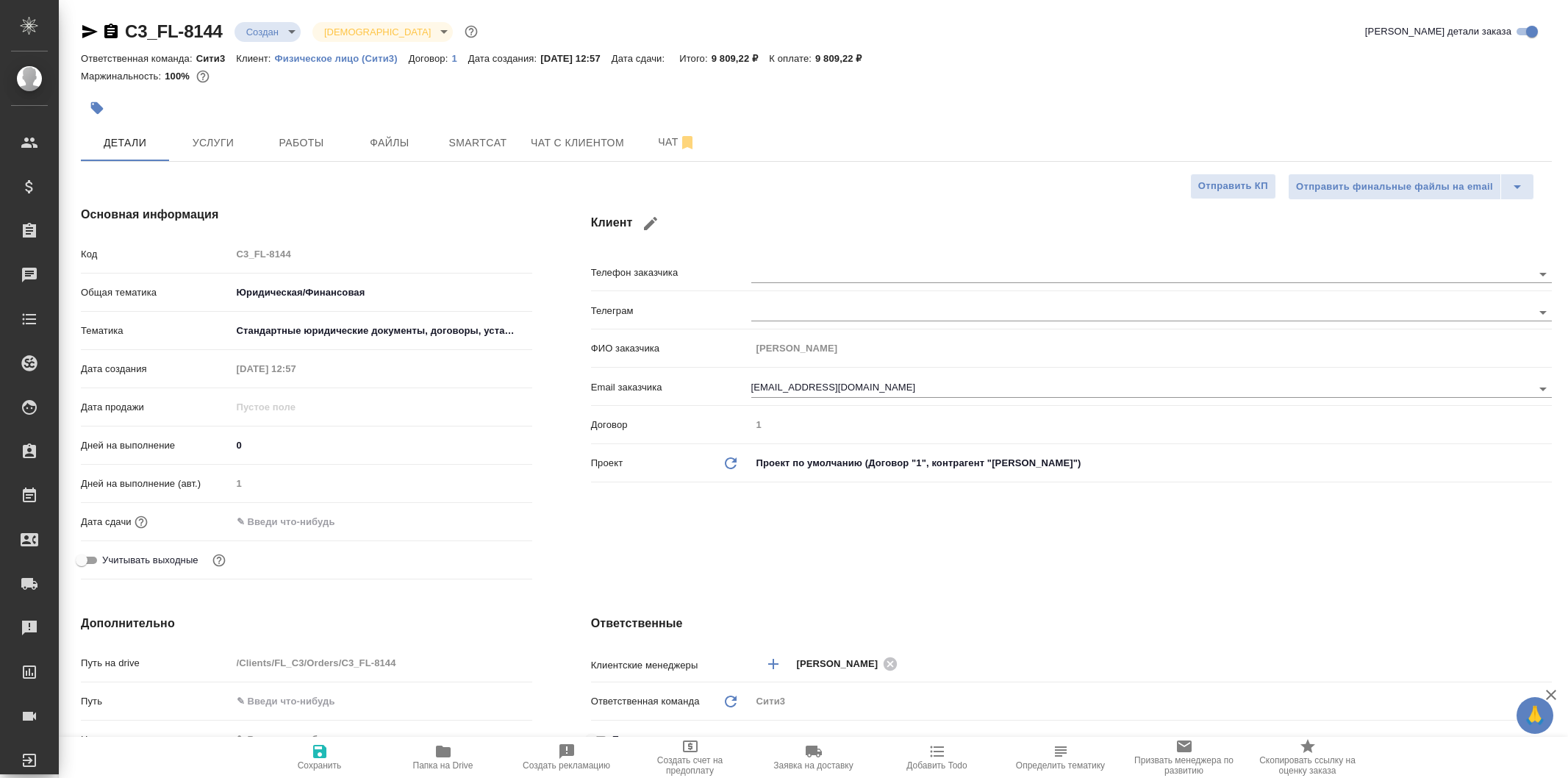
select select "RU"
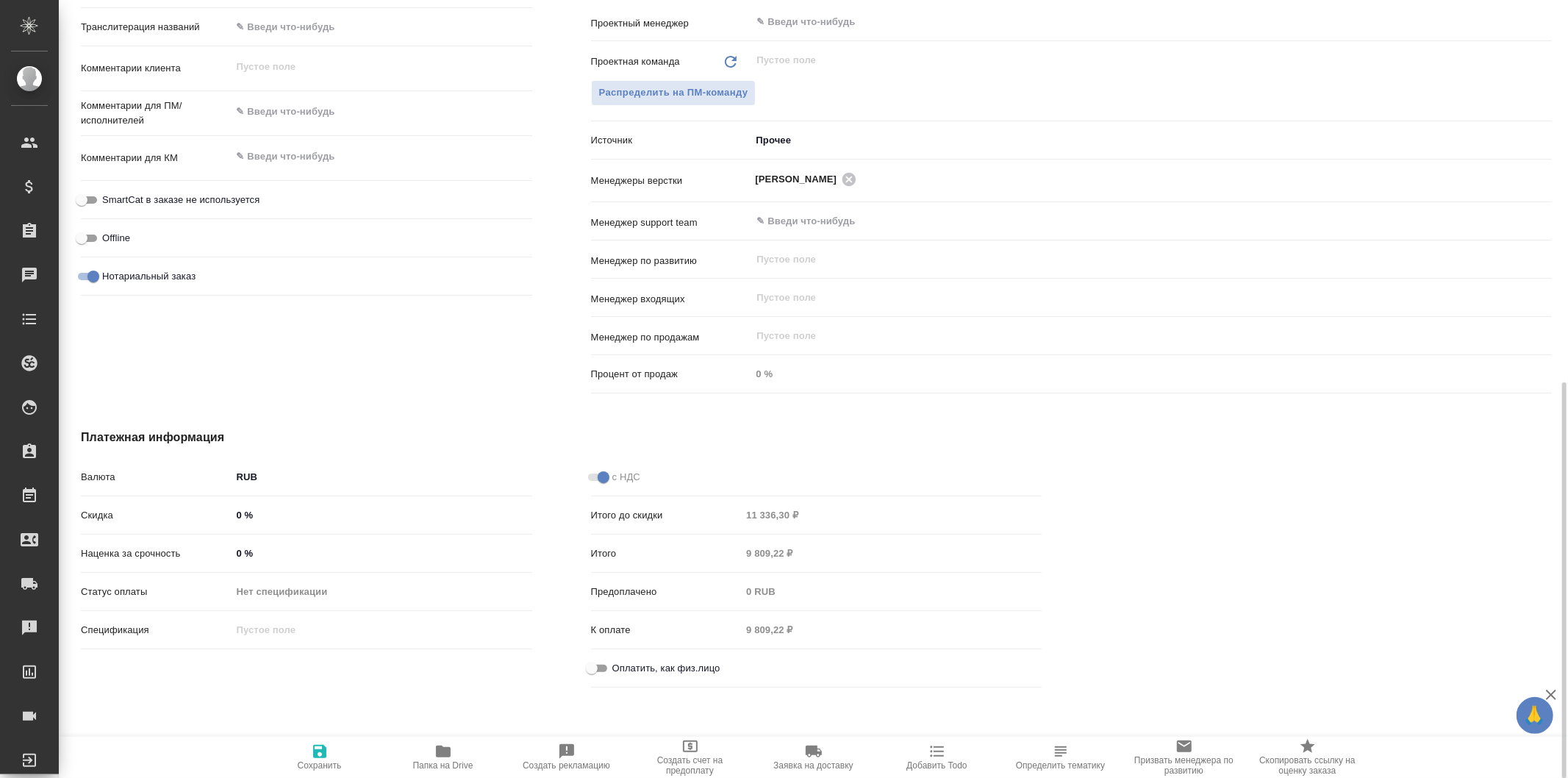
scroll to position [774, 0]
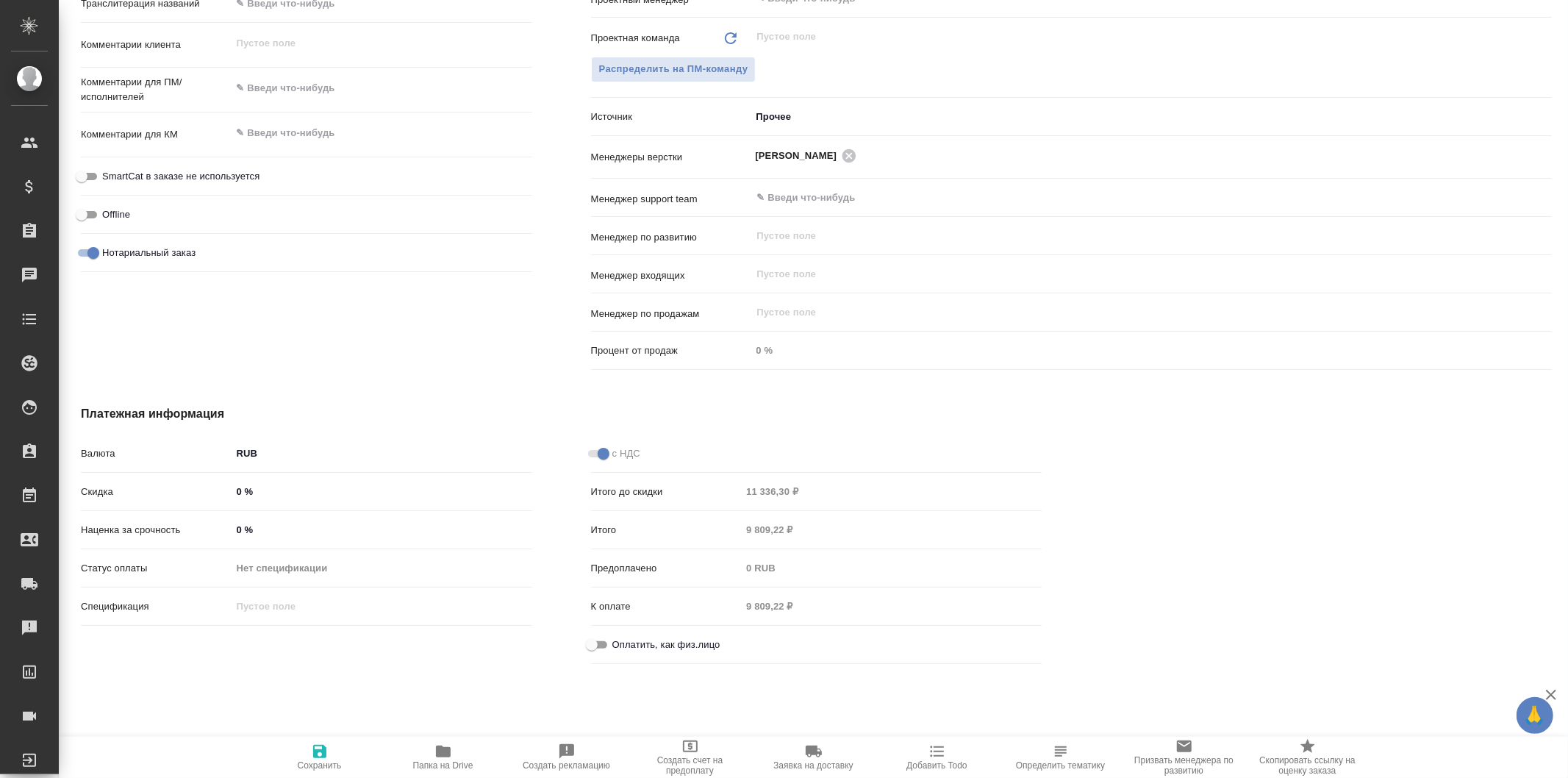
click at [596, 643] on input "Оплатить, как физ.лицо" at bounding box center [591, 644] width 53 height 18
checkbox input "true"
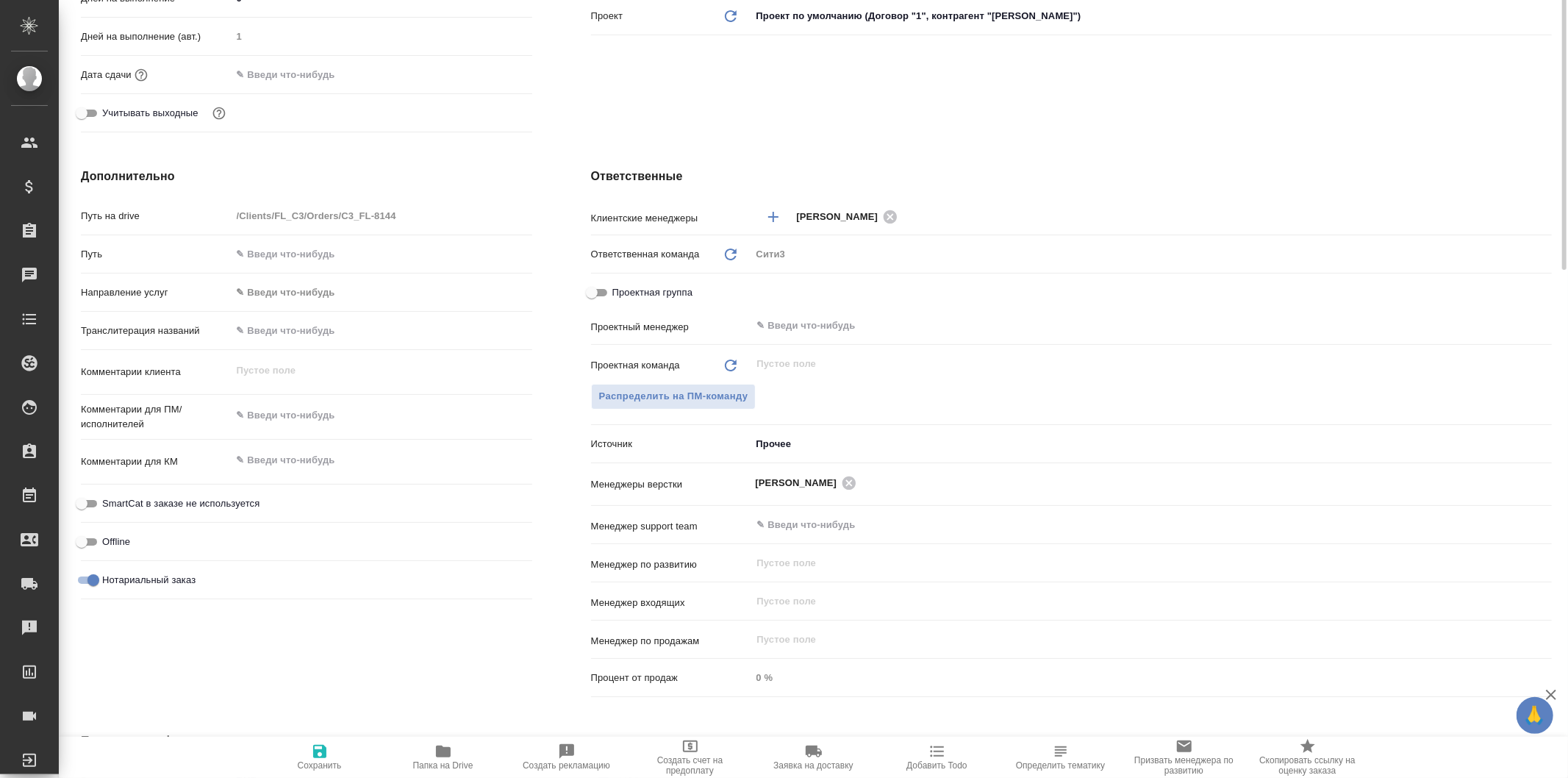
scroll to position [0, 0]
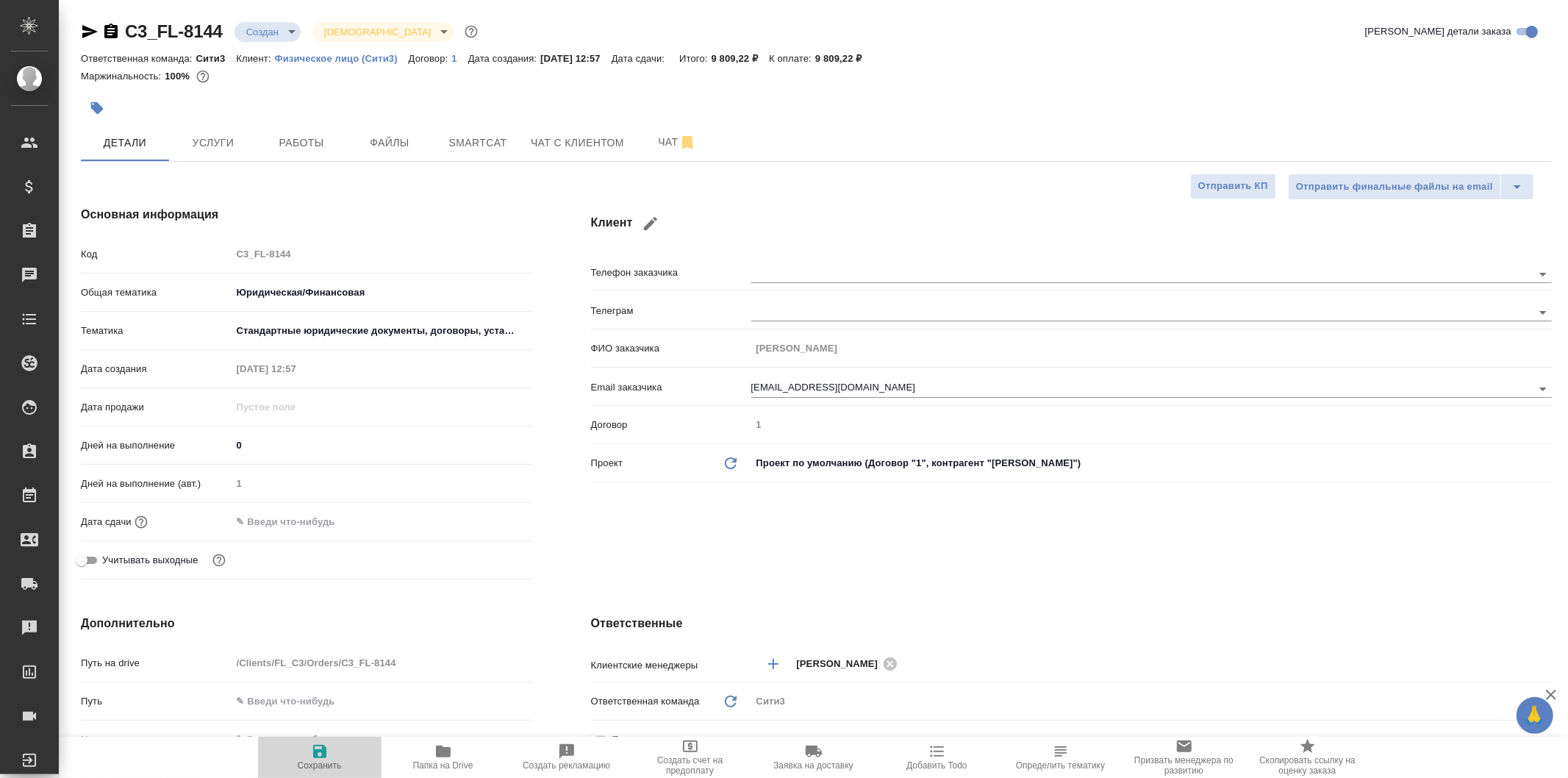
click at [330, 747] on span "Сохранить" at bounding box center [320, 756] width 106 height 28
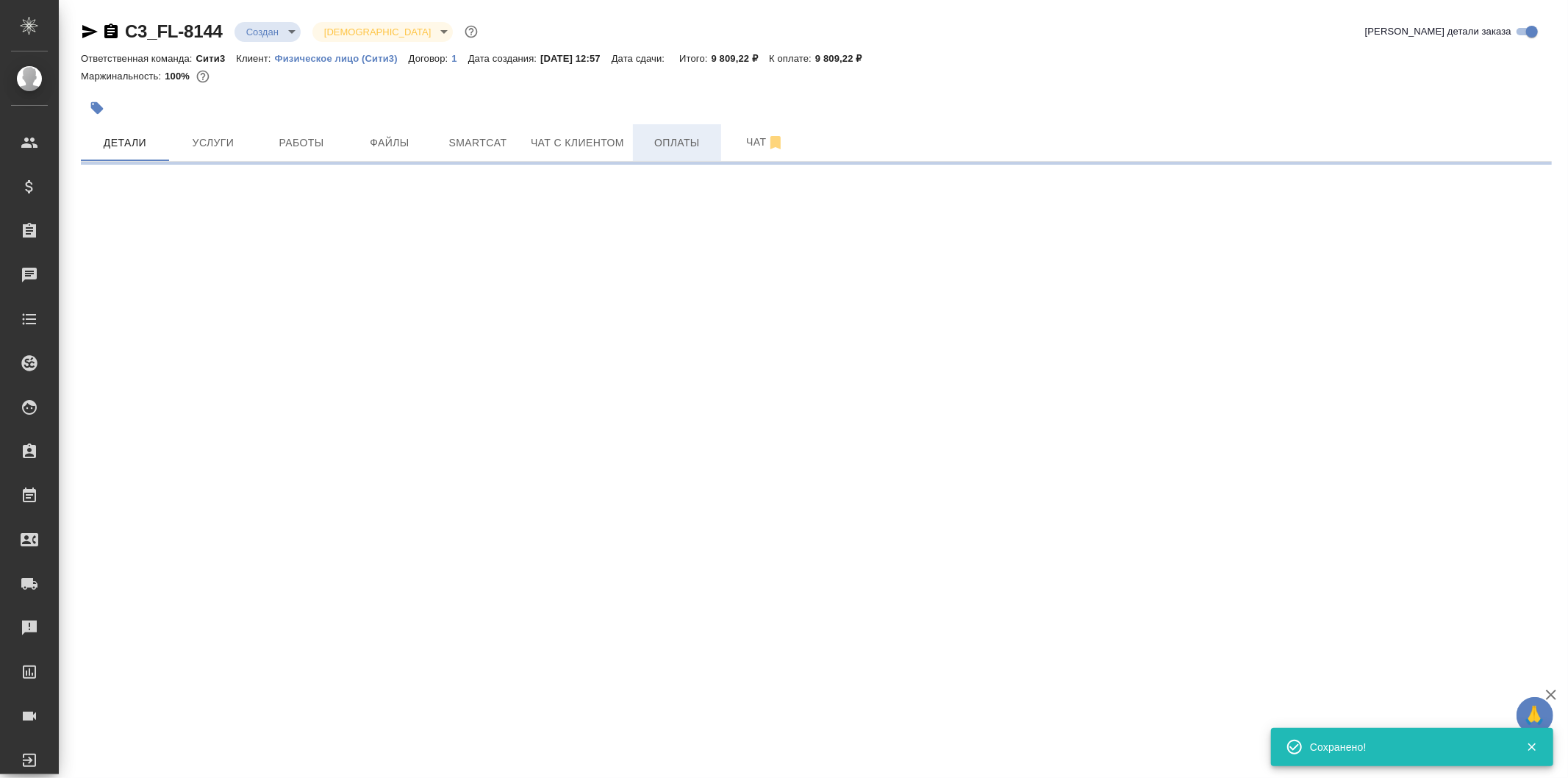
select select "RU"
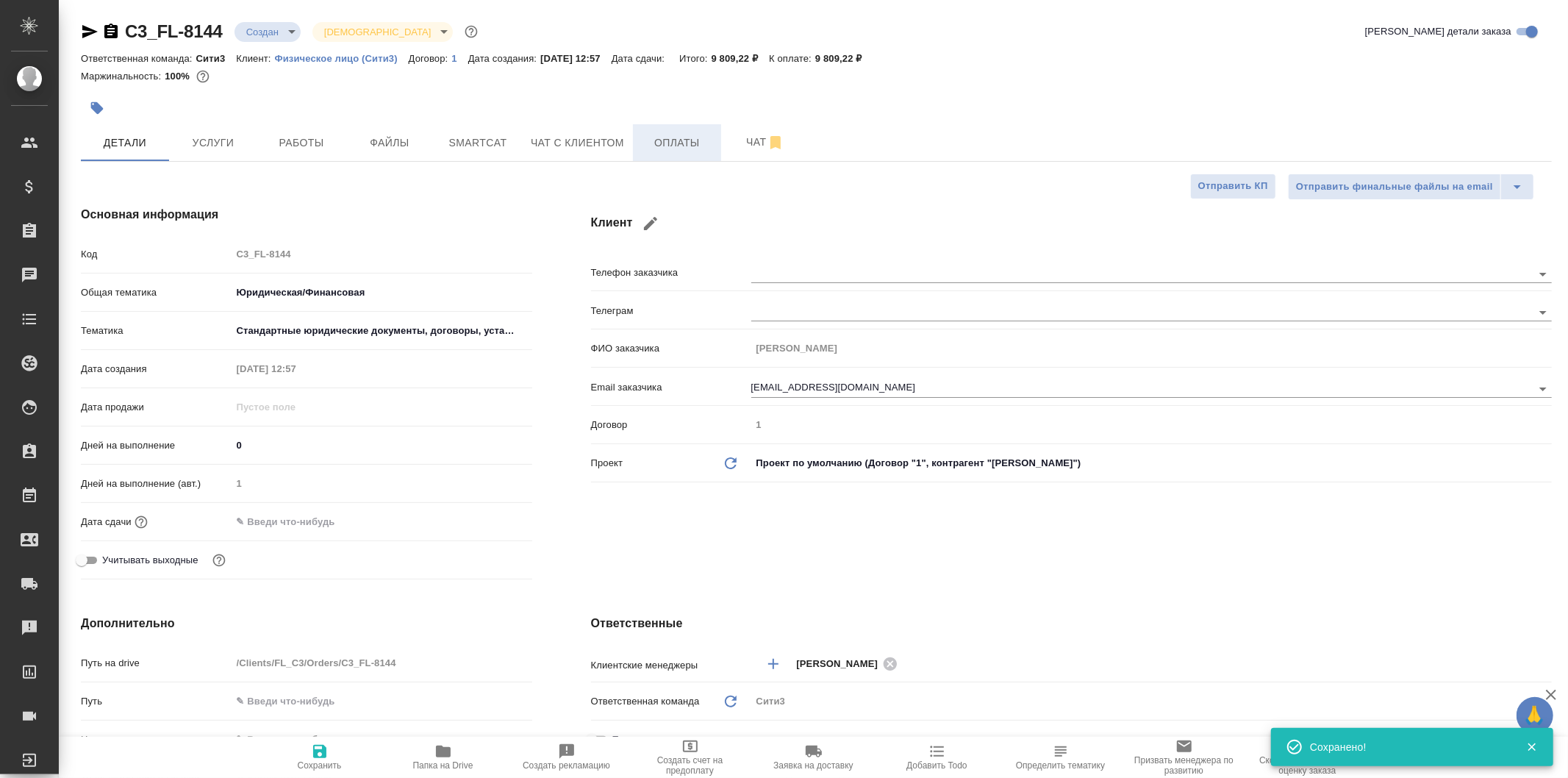
type textarea "x"
click at [684, 137] on span "Оплаты" at bounding box center [677, 143] width 70 height 19
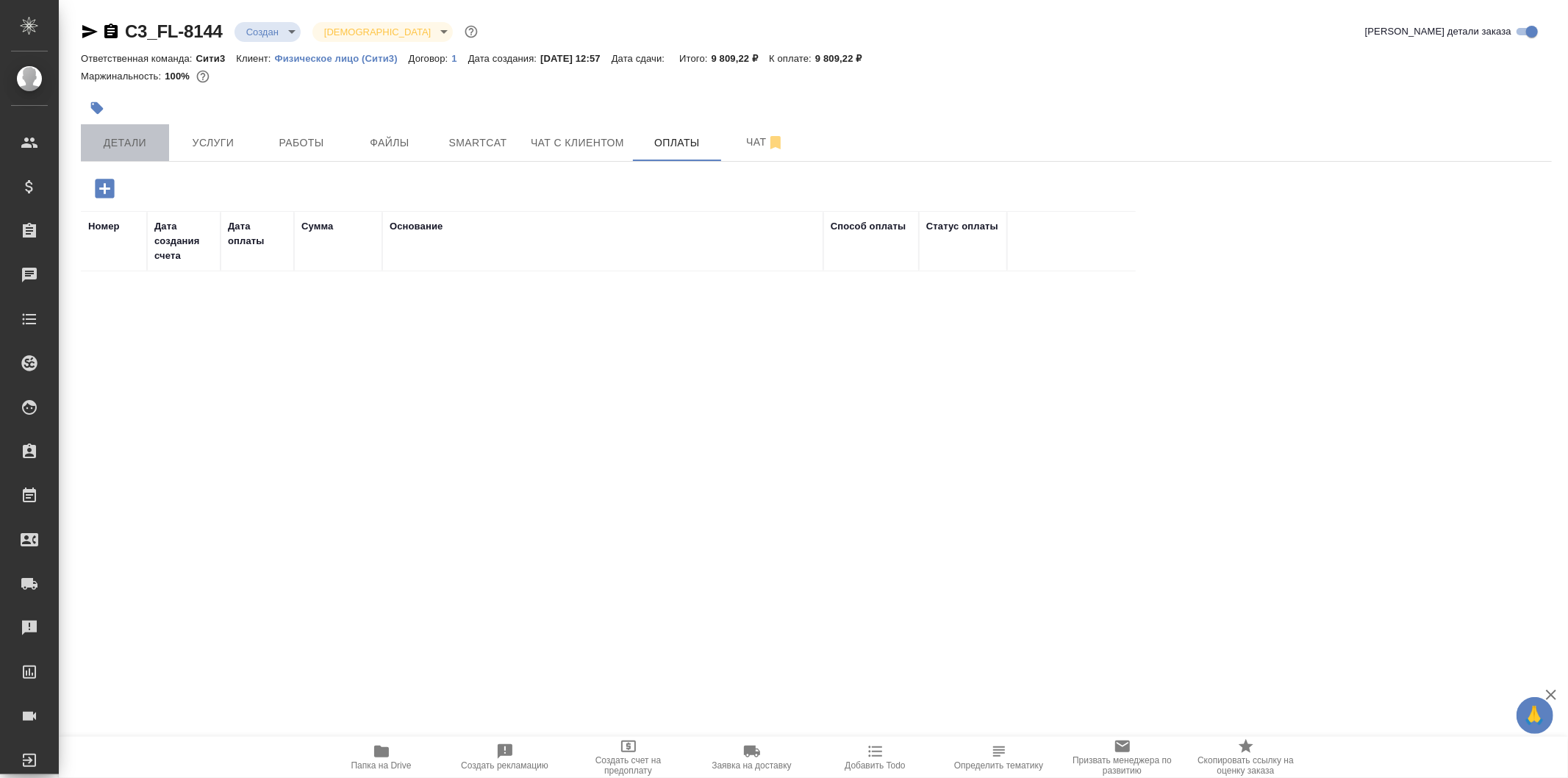
click at [151, 129] on button "Детали" at bounding box center [124, 143] width 88 height 37
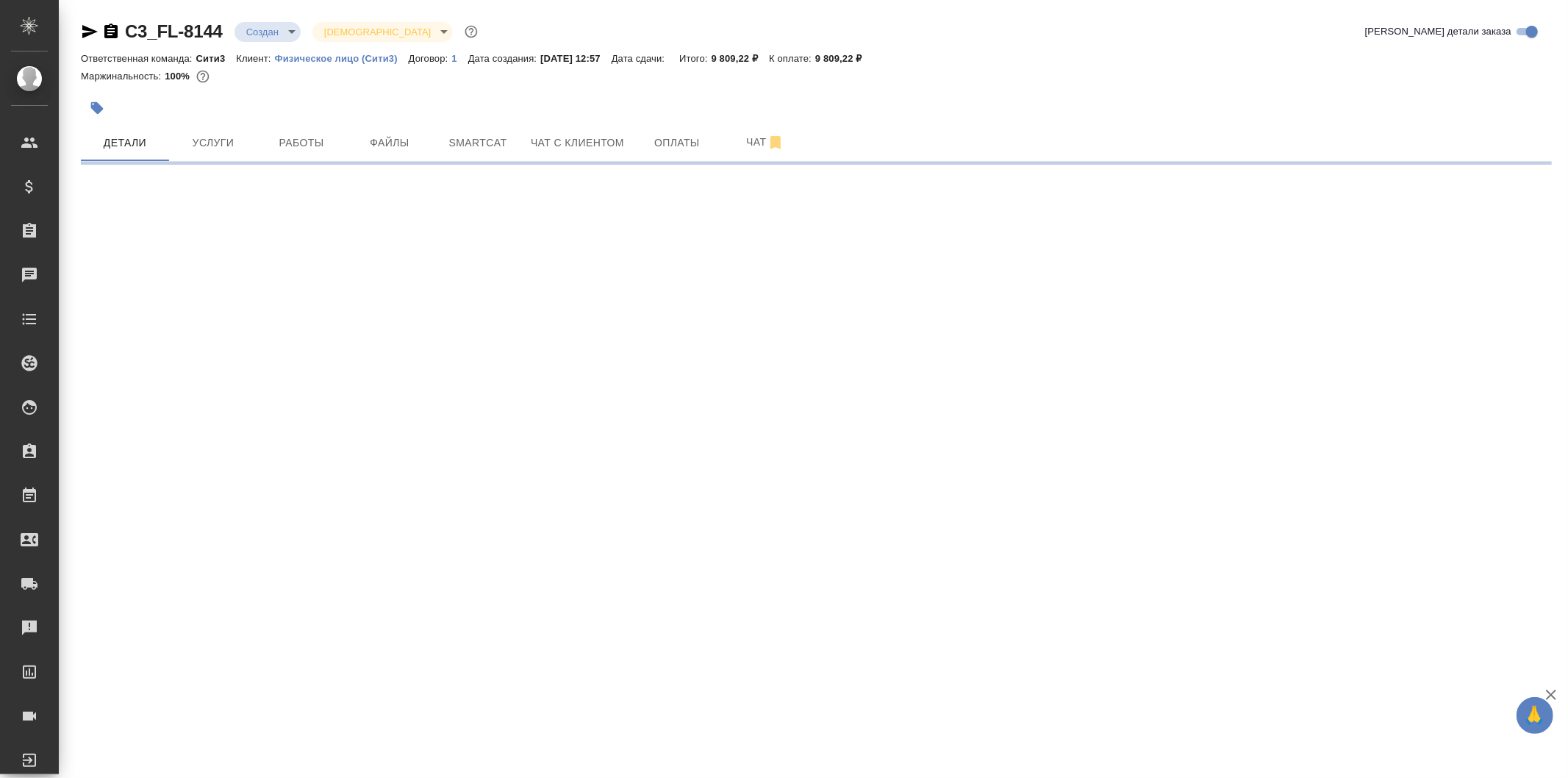
select select "RU"
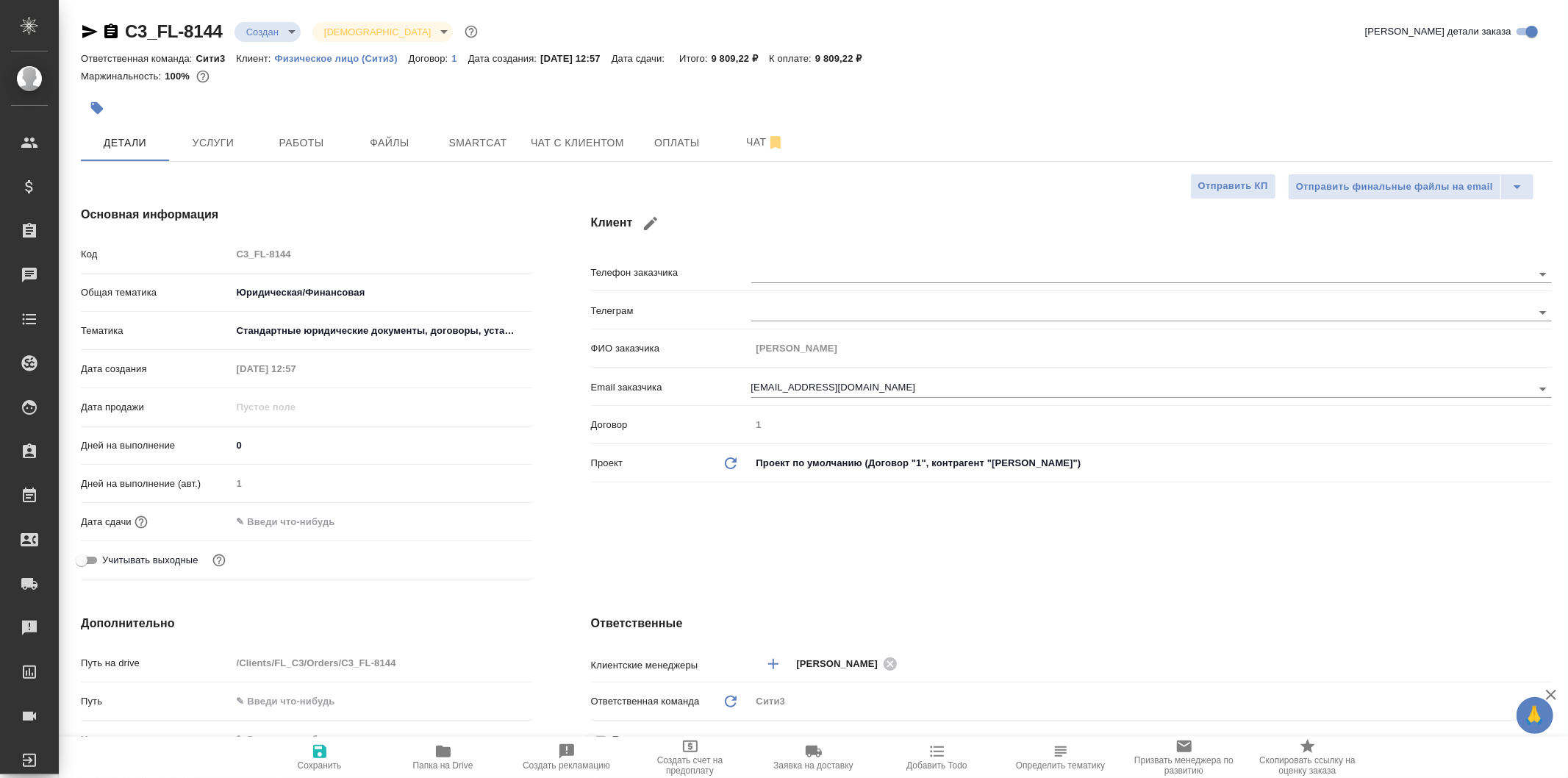
type textarea "x"
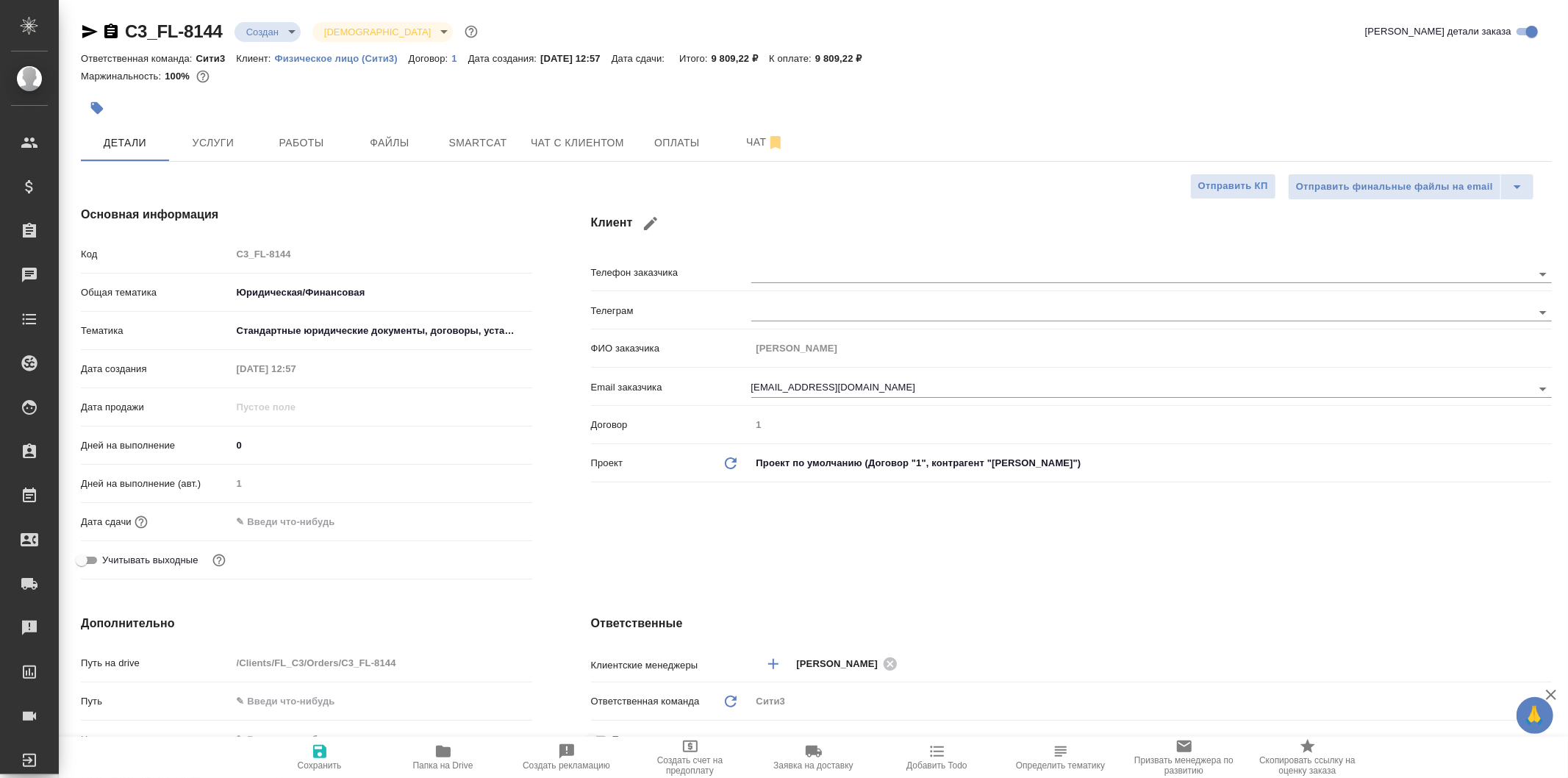
type textarea "x"
click at [87, 31] on icon "button" at bounding box center [89, 31] width 18 height 18
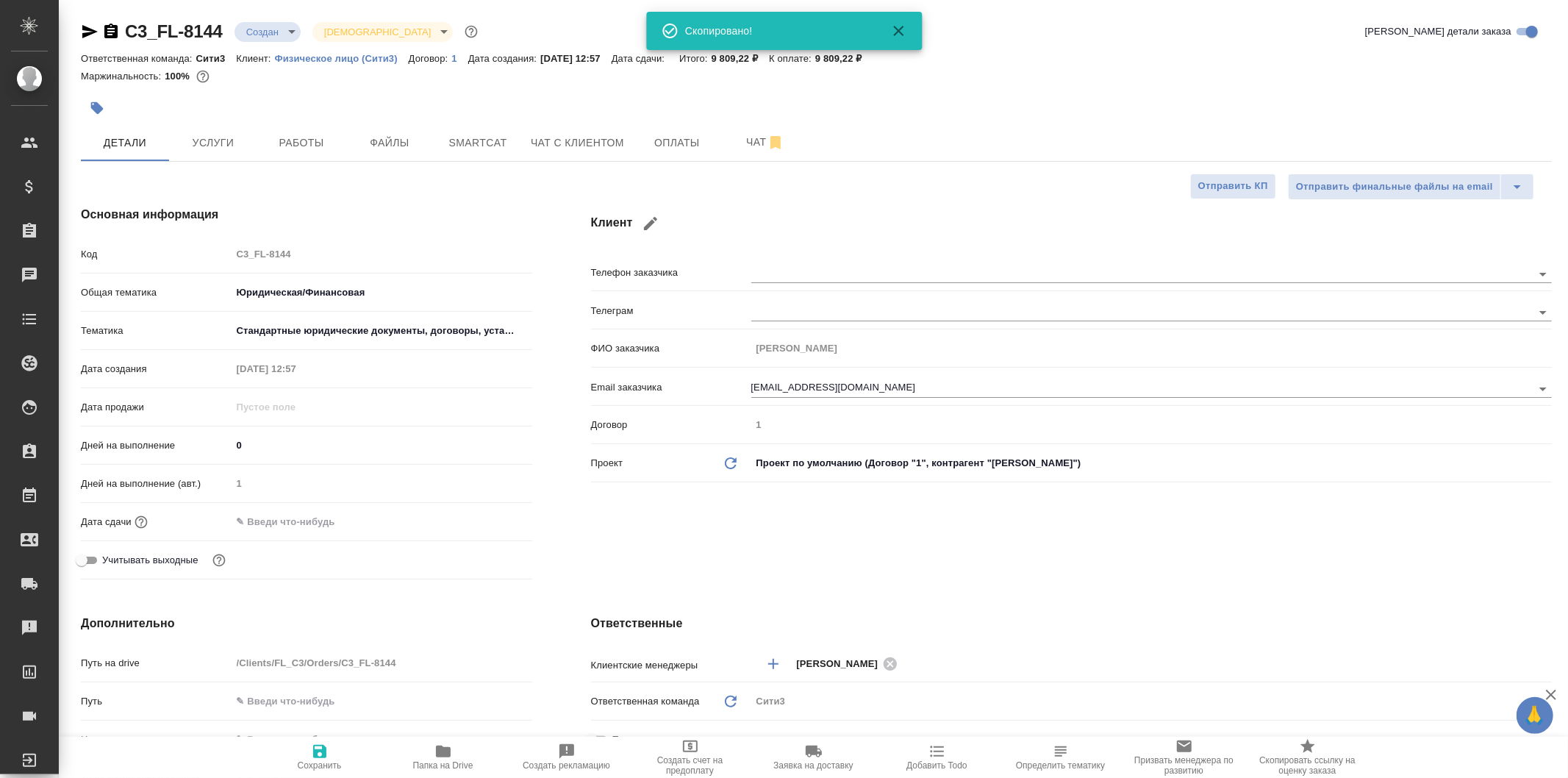
type textarea "x"
